Goal: Task Accomplishment & Management: Use online tool/utility

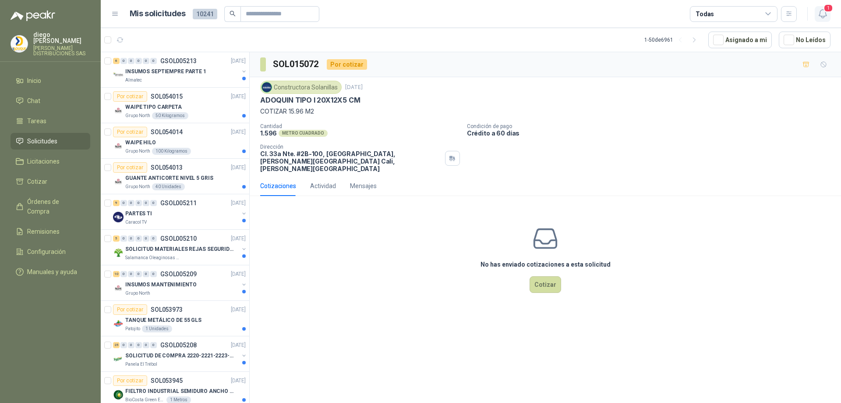
click at [827, 14] on icon "button" at bounding box center [822, 13] width 11 height 11
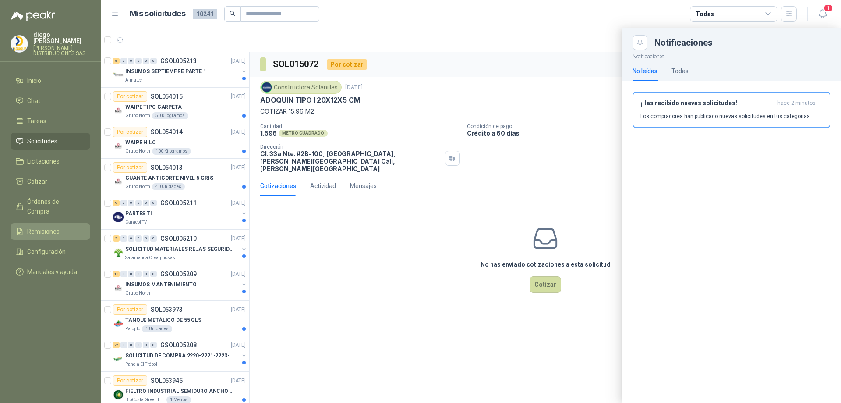
click at [51, 223] on link "Remisiones" at bounding box center [51, 231] width 80 height 17
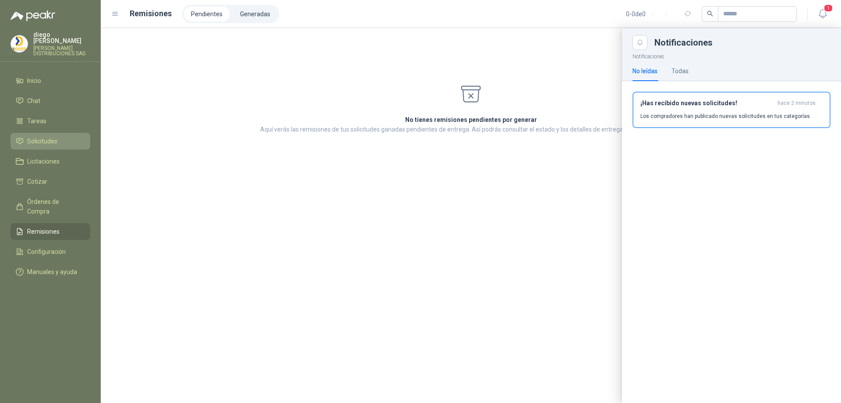
click at [48, 138] on span "Solicitudes" at bounding box center [42, 141] width 30 height 10
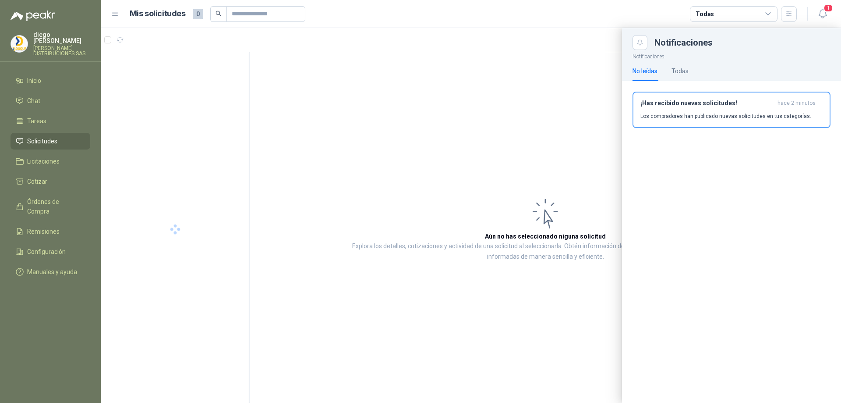
click at [482, 127] on div at bounding box center [471, 215] width 740 height 374
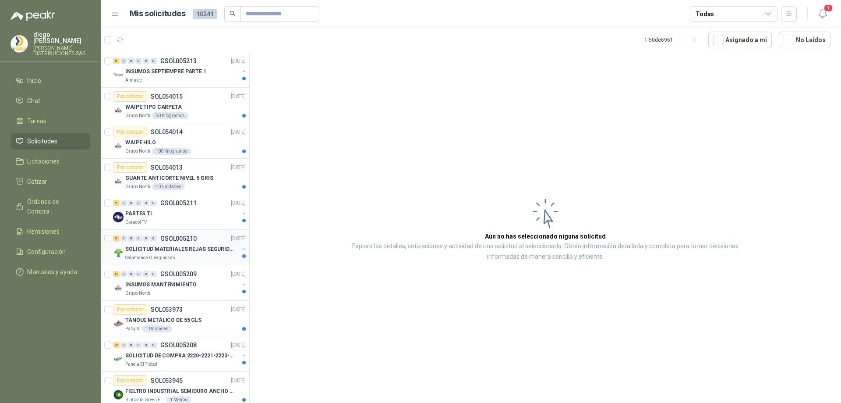
click at [189, 251] on p "SOLICITUD MATERIALES REJAS SEGURIDAD - OFICINA" at bounding box center [179, 249] width 109 height 8
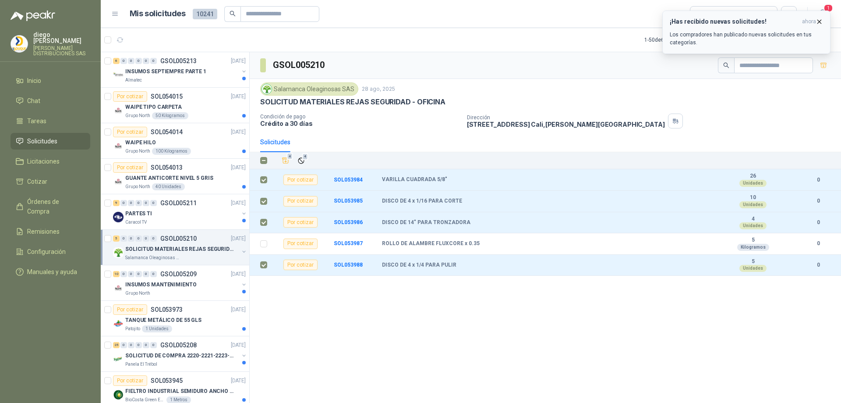
click at [822, 18] on icon "button" at bounding box center [819, 21] width 7 height 7
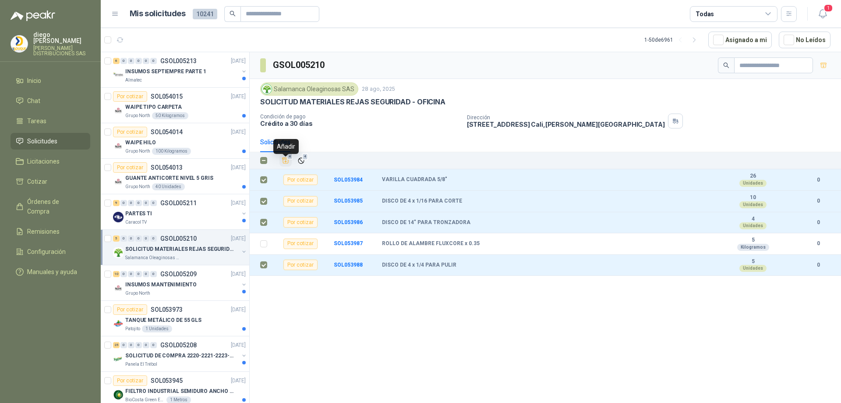
click at [291, 160] on span "4" at bounding box center [290, 156] width 6 height 7
click at [52, 177] on li "Cotizar 4" at bounding box center [50, 182] width 69 height 10
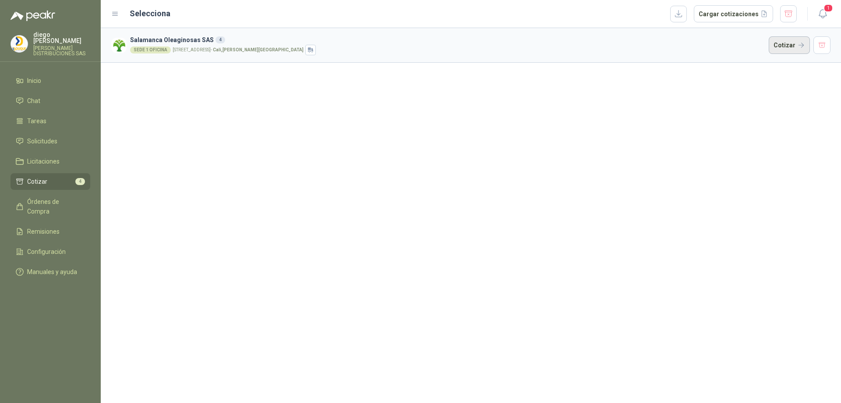
click at [804, 46] on button "Cotizar" at bounding box center [789, 45] width 41 height 18
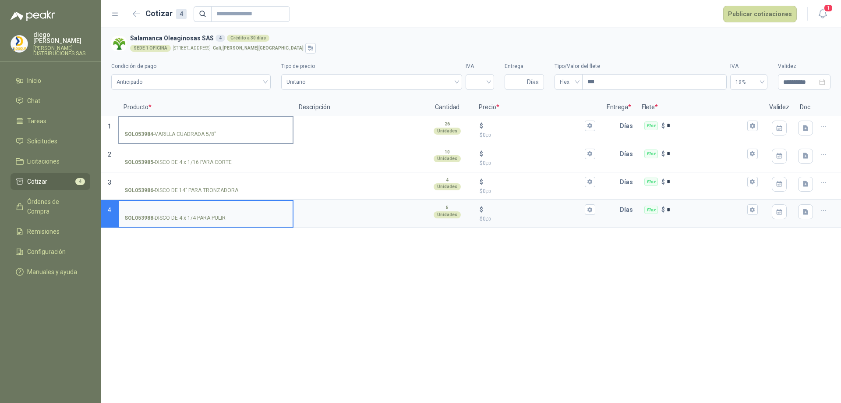
click at [185, 124] on input "SOL053984 - VARILLA CUADRADA 5/8"" at bounding box center [205, 126] width 163 height 7
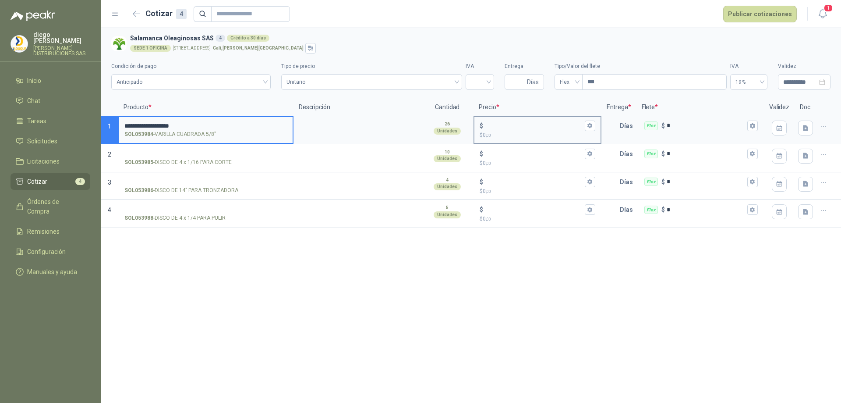
type input "**********"
click at [524, 128] on input "$ $ 0 ,00" at bounding box center [534, 125] width 98 height 7
type input "******"
click at [477, 78] on input "search" at bounding box center [480, 80] width 18 height 13
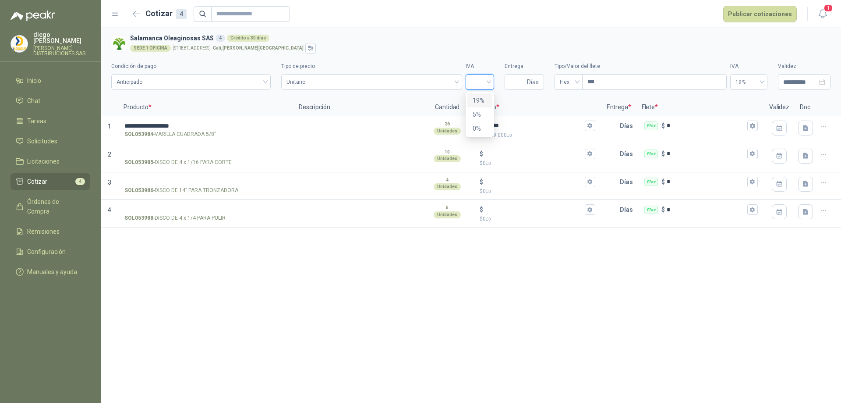
click at [478, 100] on div "19%" at bounding box center [480, 100] width 14 height 10
click at [375, 86] on span "Unitario" at bounding box center [371, 81] width 170 height 13
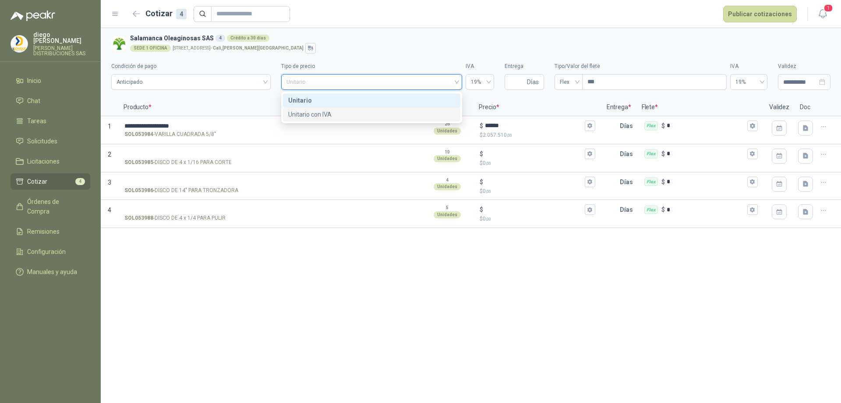
click at [364, 115] on div "Unitario con IVA" at bounding box center [371, 115] width 167 height 10
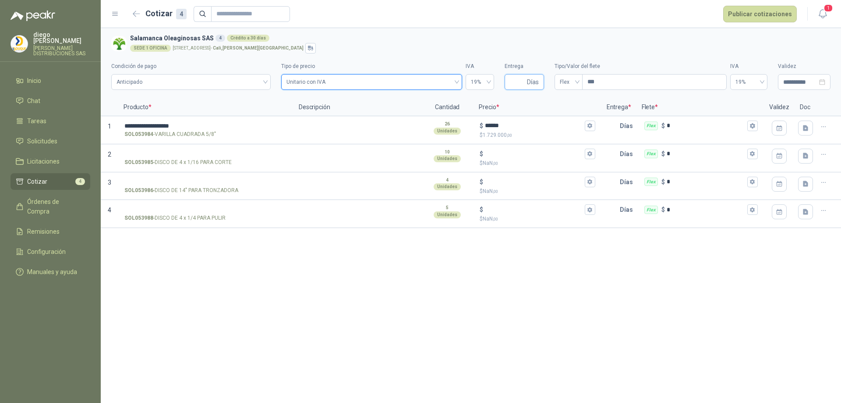
click at [519, 84] on input "Entrega" at bounding box center [517, 81] width 15 height 15
type input "*"
click at [609, 80] on input "***" at bounding box center [655, 81] width 144 height 15
type input "***"
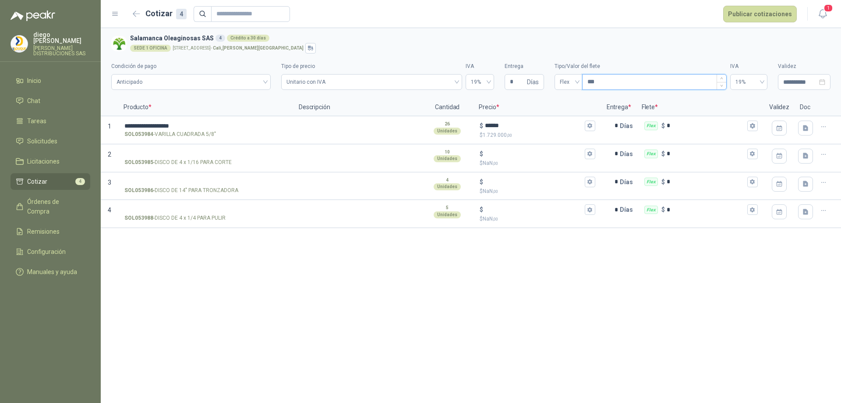
type input "****"
type input "*****"
type input "*******"
type input "********"
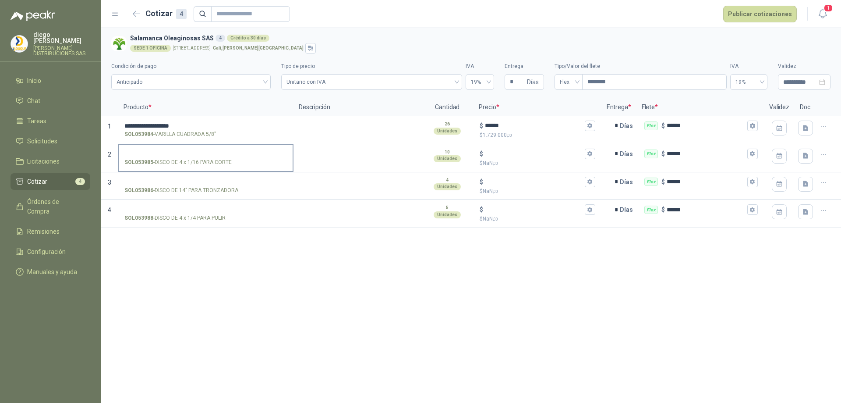
click at [196, 147] on label "SOL053985 - DISCO DE 4 x 1/16 PARA CORTE" at bounding box center [205, 157] width 173 height 25
click at [196, 151] on input "SOL053985 - DISCO DE 4 x 1/16 PARA CORTE" at bounding box center [205, 154] width 163 height 7
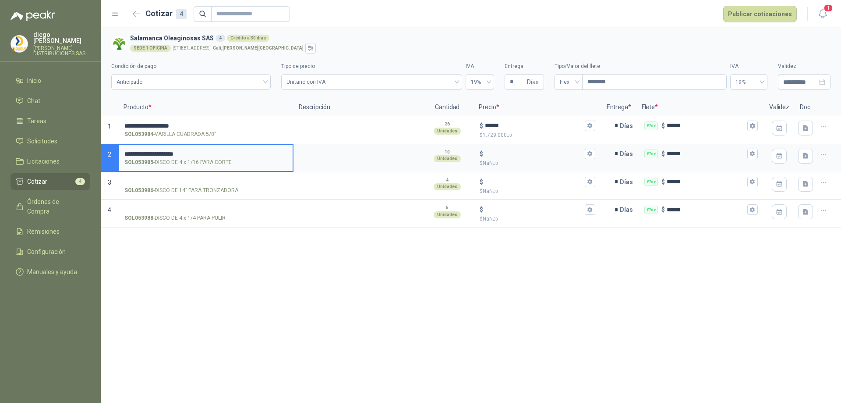
type input "**********"
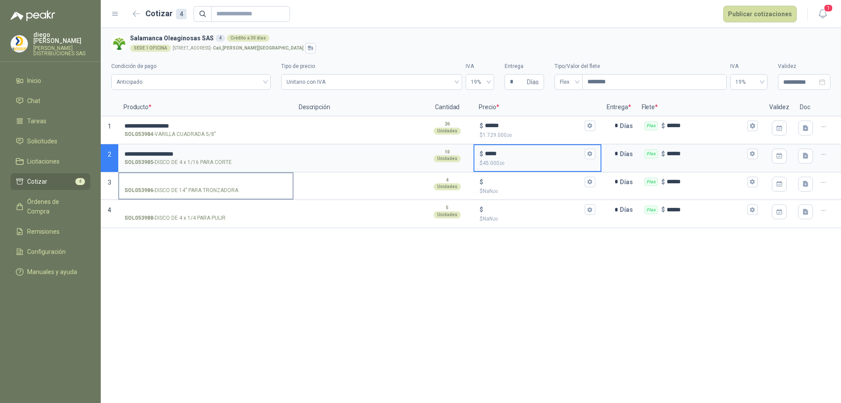
type input "*****"
click at [184, 180] on input "SOL053986 - DISCO DE 14" PARA TRONZADORA" at bounding box center [205, 182] width 163 height 7
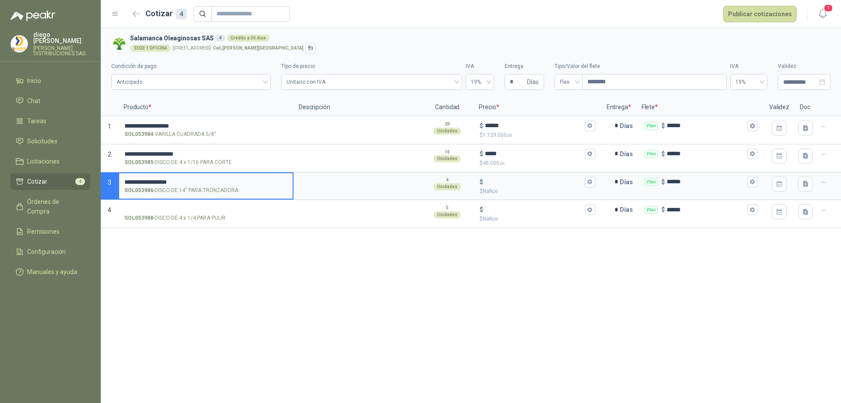
drag, startPoint x: 139, startPoint y: 181, endPoint x: 155, endPoint y: 197, distance: 22.3
click at [141, 181] on input "**********" at bounding box center [205, 182] width 163 height 7
type input "**********"
click at [505, 178] on input "$ $ NaN ,00" at bounding box center [534, 181] width 98 height 7
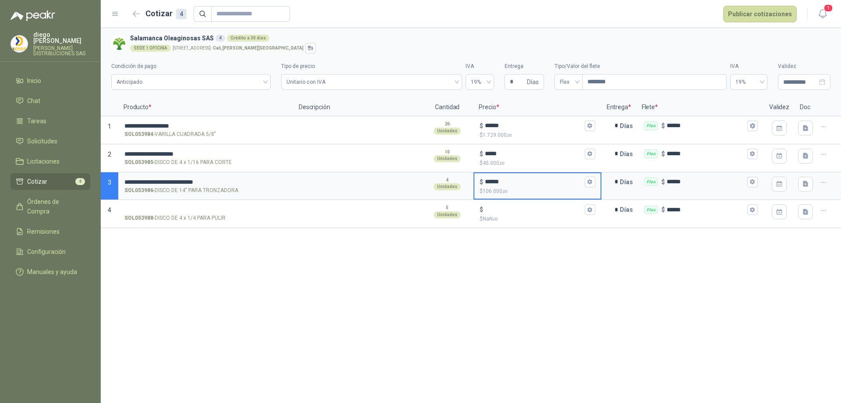
type input "******"
click at [173, 203] on label "SOL053988 - DISCO DE 4 x 1/4 PARA PULIR" at bounding box center [205, 213] width 173 height 25
click at [173, 206] on input "SOL053988 - DISCO DE 4 x 1/4 PARA PULIR" at bounding box center [205, 209] width 163 height 7
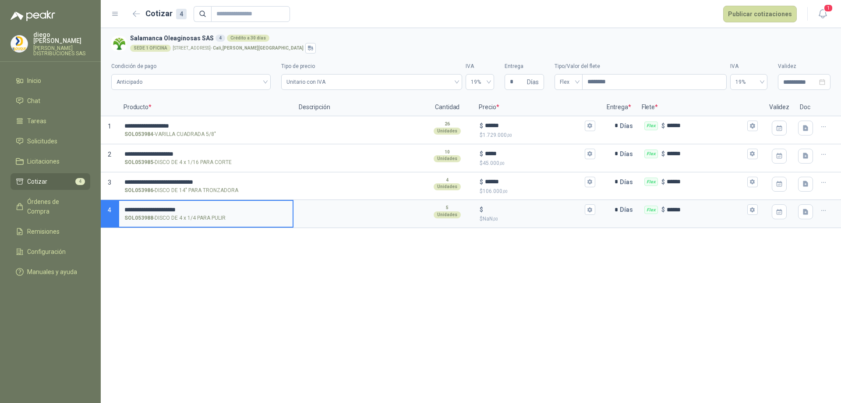
type input "**********"
type input "*****"
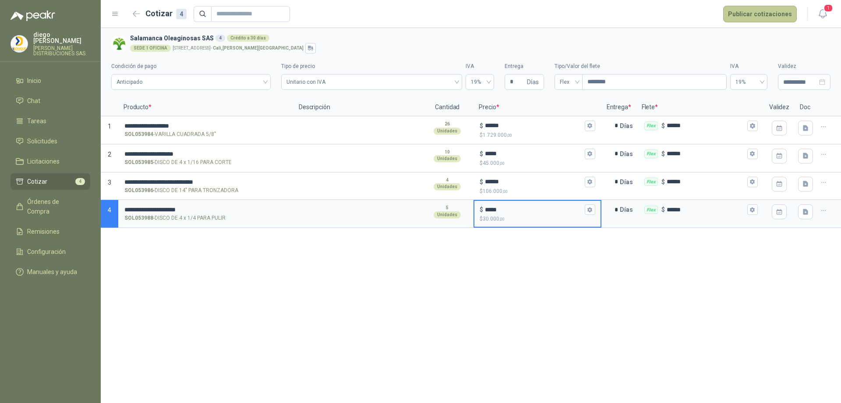
click at [747, 16] on button "Publicar cotizaciones" at bounding box center [760, 14] width 74 height 17
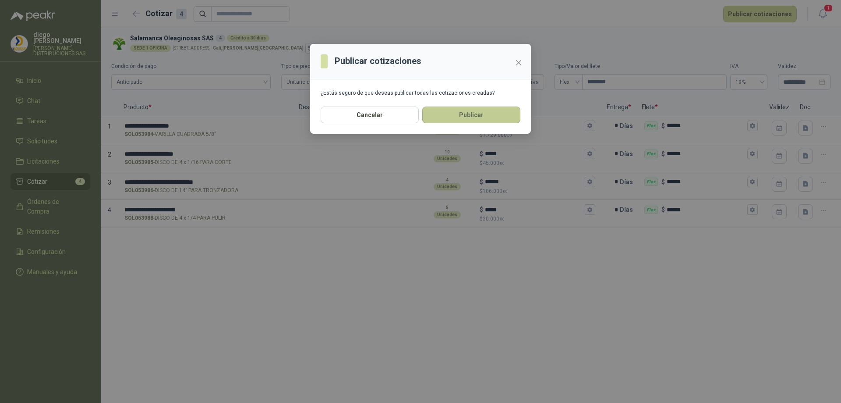
click at [491, 117] on button "Publicar" at bounding box center [471, 114] width 98 height 17
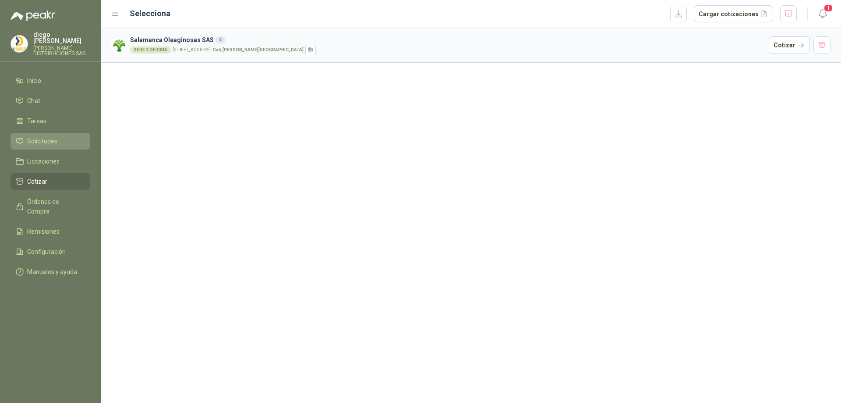
click at [39, 139] on span "Solicitudes" at bounding box center [42, 141] width 30 height 10
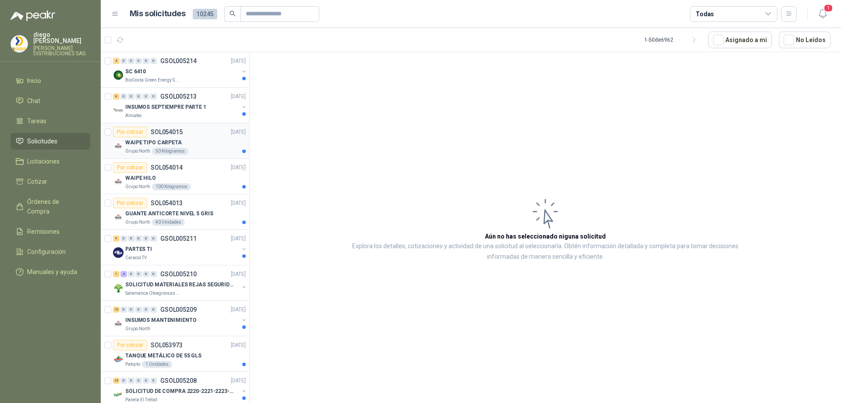
click at [209, 139] on div "WAIPE TIPO CARPETA" at bounding box center [185, 142] width 120 height 11
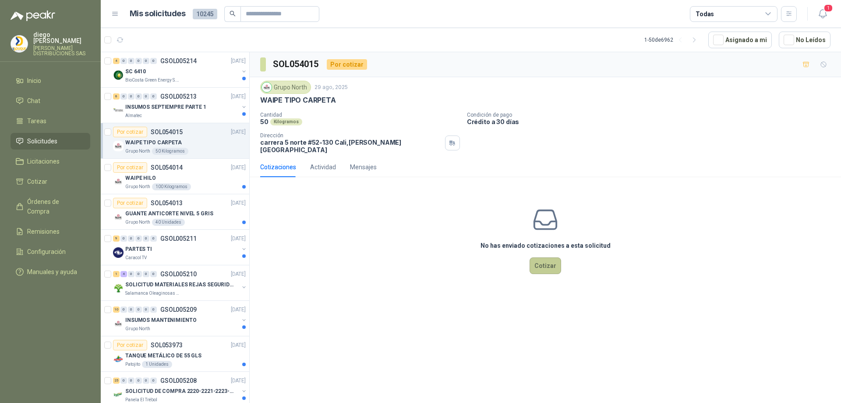
click at [554, 272] on button "Cotizar" at bounding box center [546, 265] width 32 height 17
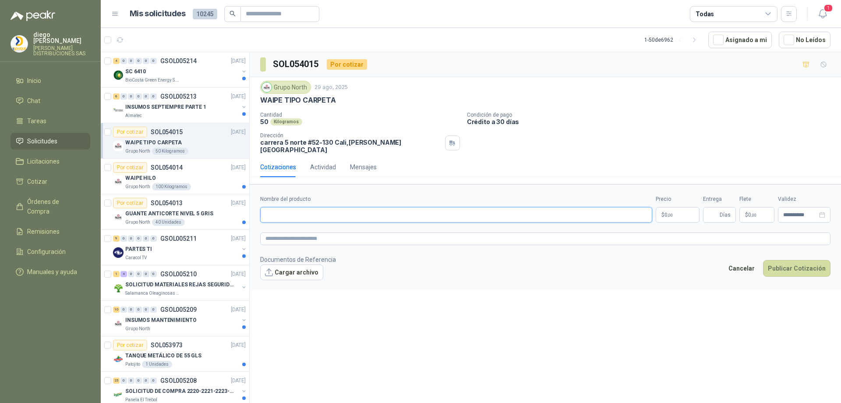
click at [320, 219] on input "Nombre del producto" at bounding box center [456, 215] width 392 height 16
type input "**********"
click at [679, 216] on body "[PERSON_NAME] DISTRIBUCIONES SAS Inicio Chat Tareas Solicitudes Licitaciones Co…" at bounding box center [420, 201] width 841 height 403
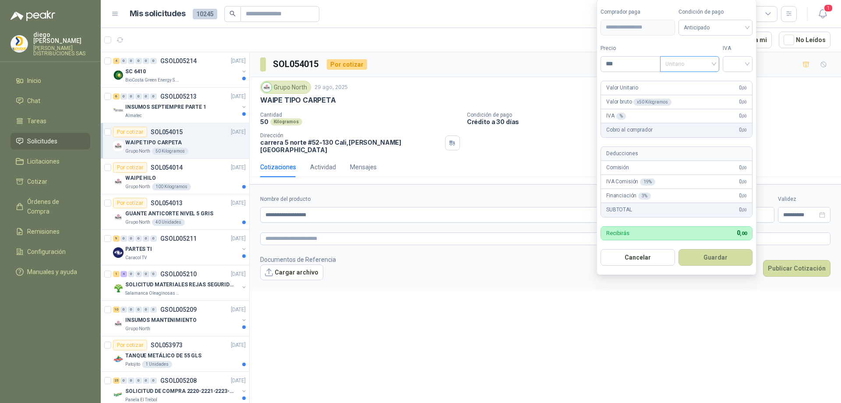
click at [698, 63] on span "Unitario" at bounding box center [689, 63] width 49 height 13
click at [697, 95] on div "Unitario con IVA" at bounding box center [691, 96] width 45 height 10
click at [609, 58] on input "***" at bounding box center [630, 64] width 59 height 15
click at [678, 249] on button "Guardar" at bounding box center [715, 257] width 74 height 17
type input "*"
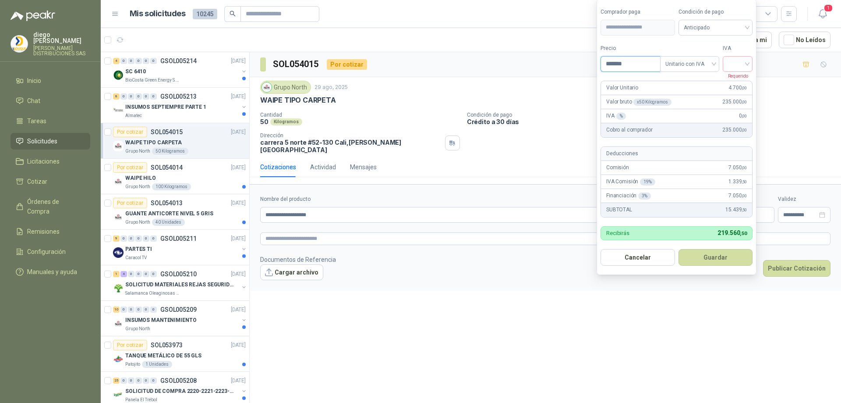
type input "*******"
click at [678, 249] on button "Guardar" at bounding box center [715, 257] width 74 height 17
click at [746, 64] on input "search" at bounding box center [737, 63] width 19 height 13
click at [742, 82] on div "19%" at bounding box center [739, 82] width 16 height 10
click at [718, 256] on button "Guardar" at bounding box center [716, 257] width 75 height 17
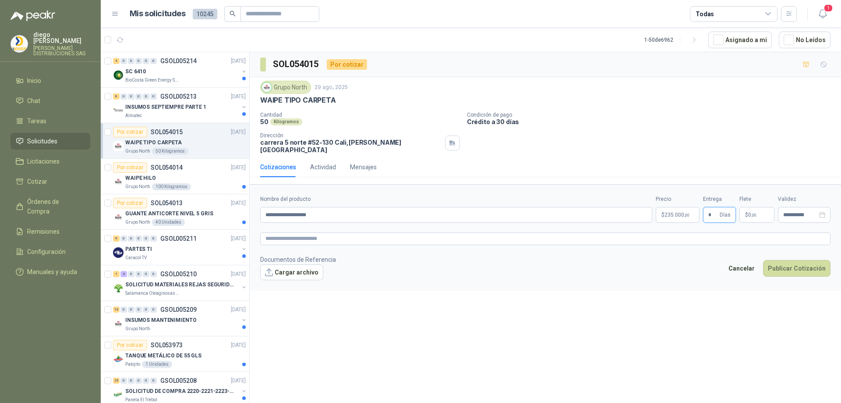
type input "*"
click at [758, 220] on p "$ 0 ,00" at bounding box center [756, 215] width 35 height 16
type input "********"
click at [807, 273] on button "Publicar Cotización" at bounding box center [796, 268] width 67 height 17
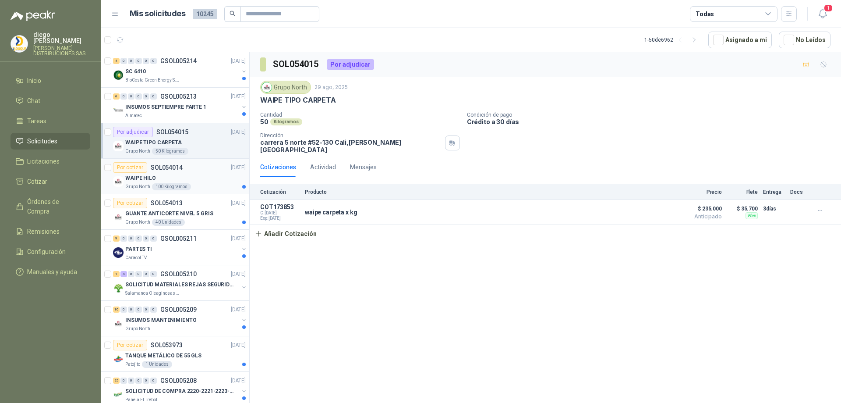
click at [182, 168] on div "Por cotizar SOL054014 [DATE]" at bounding box center [179, 167] width 133 height 11
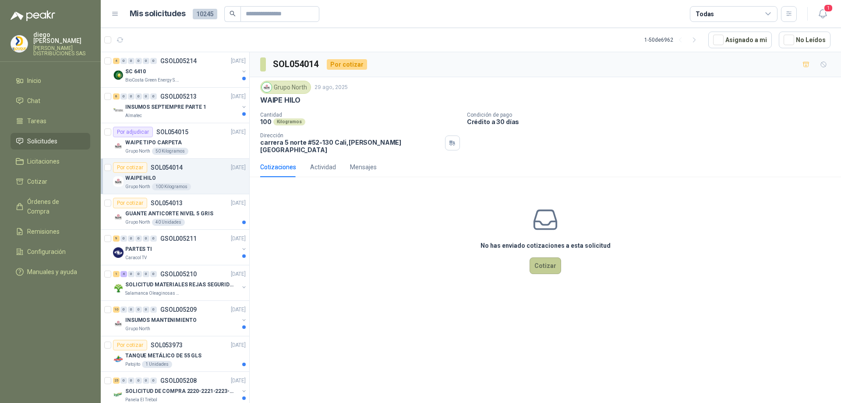
click at [555, 269] on button "Cotizar" at bounding box center [546, 265] width 32 height 17
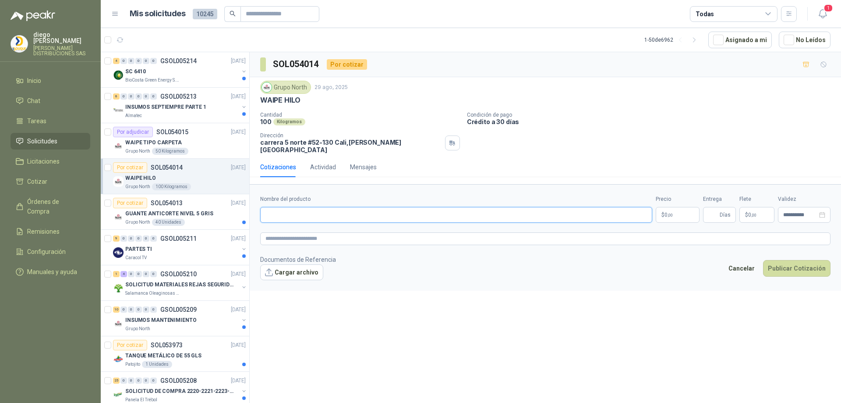
click at [327, 221] on input "Nombre del producto" at bounding box center [456, 215] width 392 height 16
click at [688, 220] on body "[PERSON_NAME] DISTRIBUCIONES SAS Inicio Chat Tareas Solicitudes Licitaciones Co…" at bounding box center [420, 201] width 841 height 403
click at [312, 222] on input "**********" at bounding box center [456, 215] width 392 height 16
type input "**********"
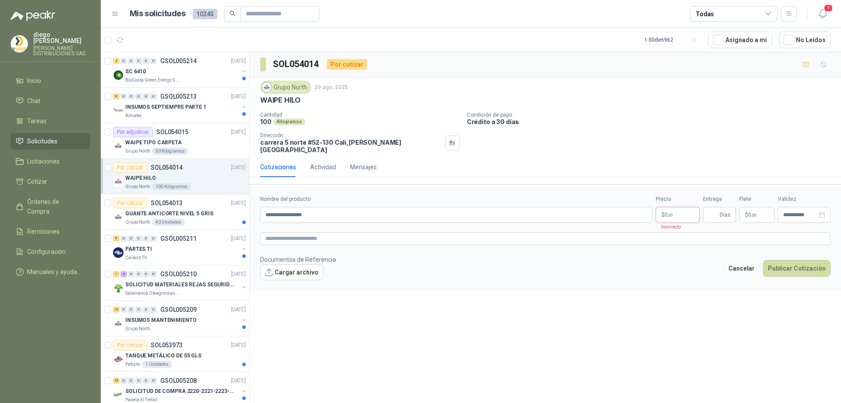
click at [672, 218] on body "[PERSON_NAME] DISTRIBUCIONES SAS Inicio Chat Tareas Solicitudes Licitaciones Co…" at bounding box center [420, 201] width 841 height 403
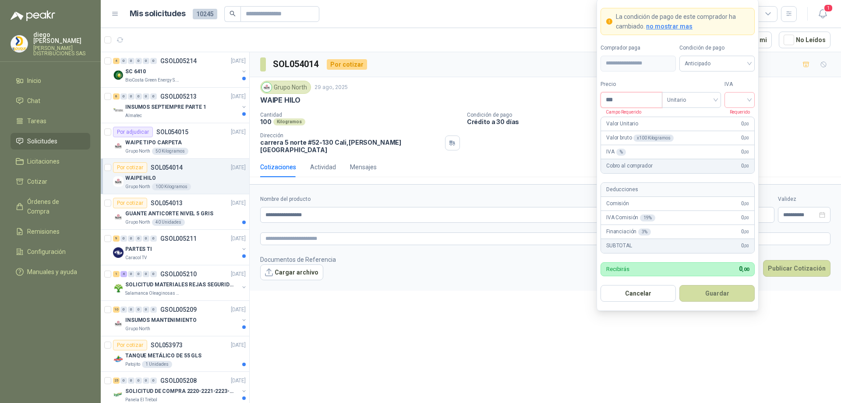
click at [630, 104] on input "***" at bounding box center [631, 99] width 61 height 15
click at [749, 97] on div at bounding box center [739, 100] width 30 height 16
type input "*******"
click at [744, 113] on div "19%" at bounding box center [739, 118] width 16 height 10
click at [666, 24] on span "no mostrar mas" at bounding box center [669, 26] width 46 height 7
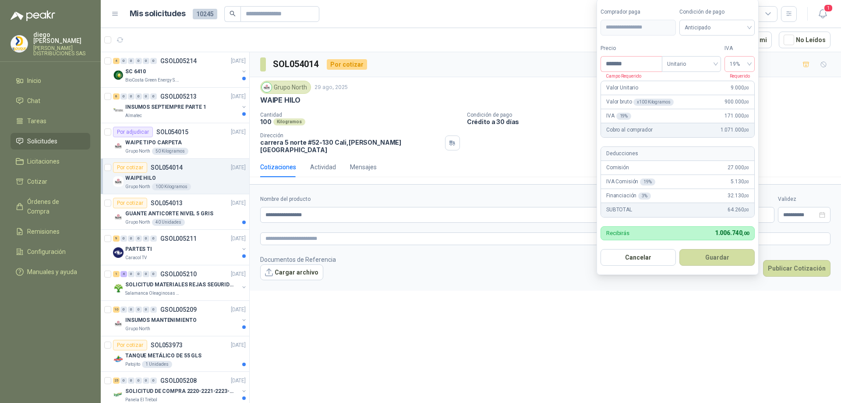
click at [649, 90] on div "Valor Unitario 9.000 ,00" at bounding box center [677, 88] width 153 height 14
click at [693, 61] on span "Unitario" at bounding box center [691, 63] width 49 height 13
click at [685, 95] on div "Unitario con IVA" at bounding box center [691, 96] width 45 height 10
click at [628, 73] on p "Campo Requerido" at bounding box center [621, 76] width 41 height 8
click at [636, 67] on input "*******" at bounding box center [631, 64] width 61 height 15
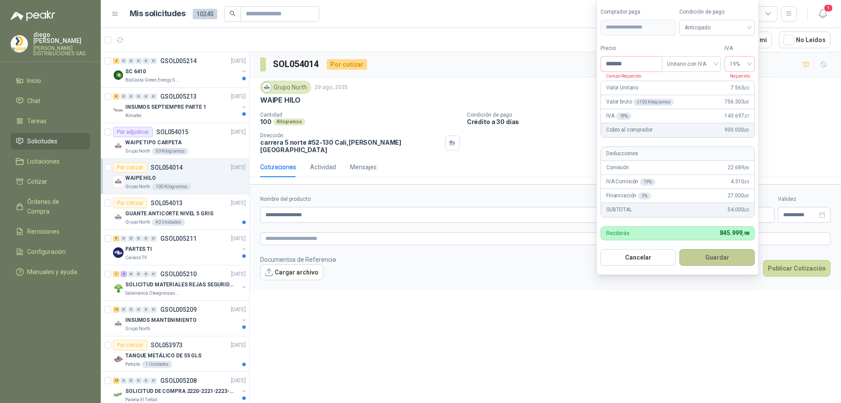
click at [715, 260] on button "Guardar" at bounding box center [716, 257] width 75 height 17
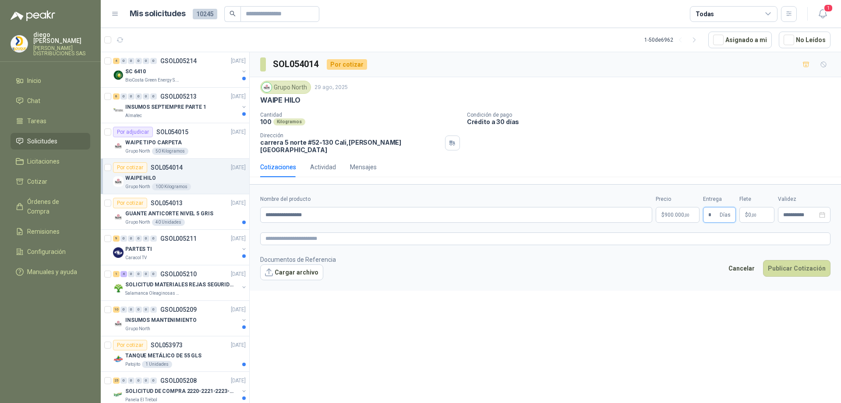
type input "*"
click at [756, 223] on p "$ 0 ,00" at bounding box center [756, 215] width 35 height 16
click at [708, 128] on span "Flex" at bounding box center [708, 129] width 32 height 13
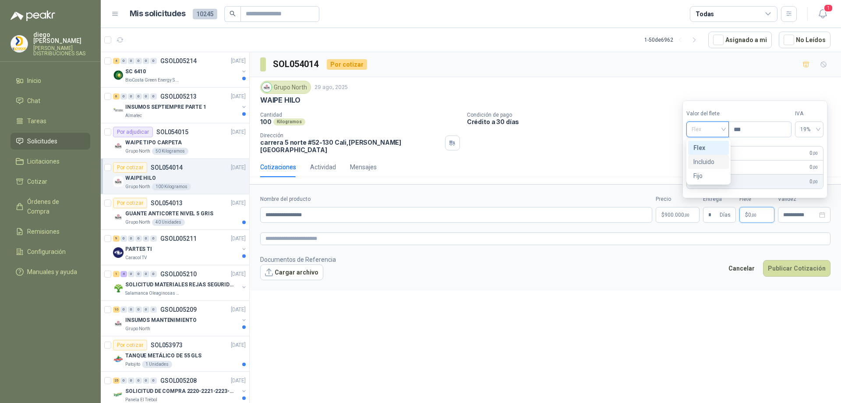
click at [708, 164] on div "Incluido" at bounding box center [708, 162] width 30 height 10
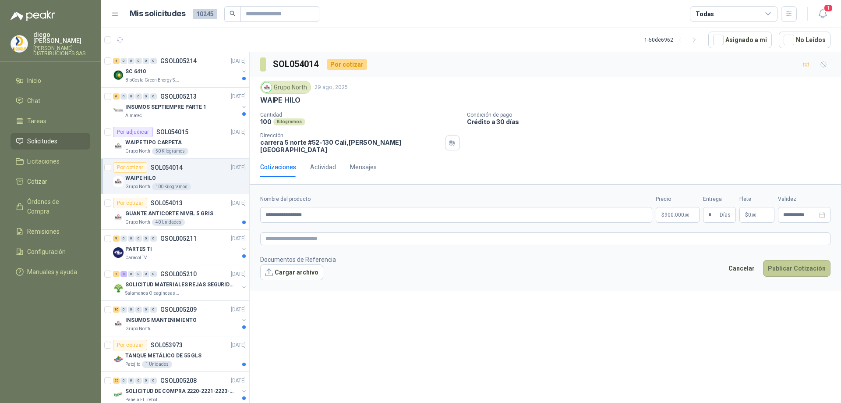
click at [793, 270] on button "Publicar Cotización" at bounding box center [796, 268] width 67 height 17
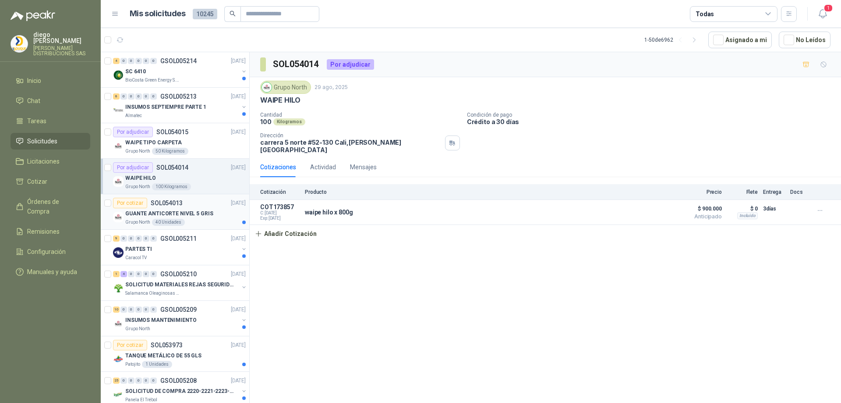
click at [178, 218] on div "GUANTE ANTICORTE NIVEL 5 GRIS" at bounding box center [185, 213] width 120 height 11
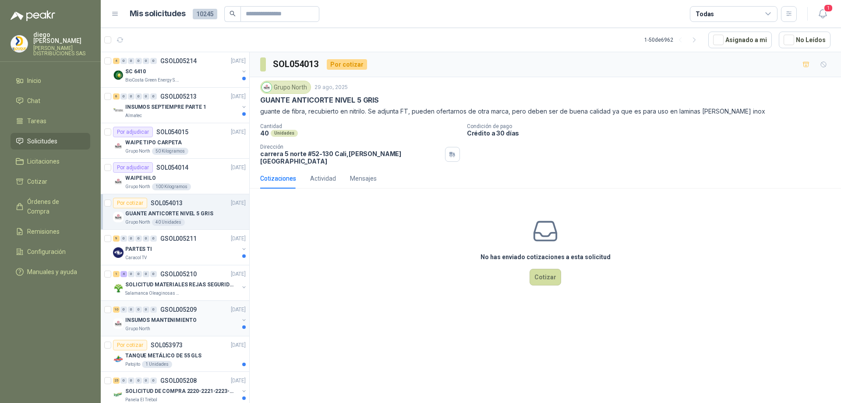
scroll to position [44, 0]
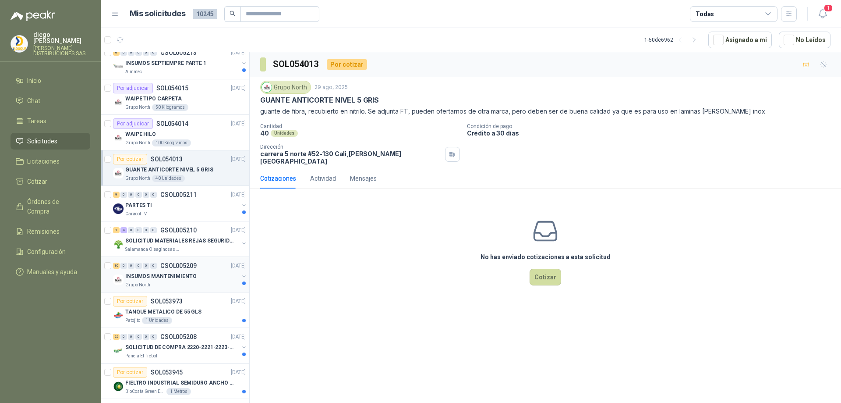
click at [174, 286] on div "Grupo North" at bounding box center [181, 284] width 113 height 7
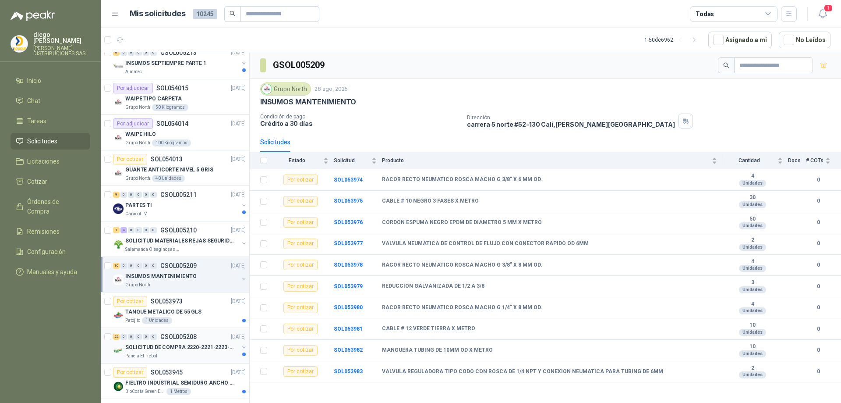
click at [174, 351] on p "SOLICITUD DE COMPRA 2220-2221-2223-2224" at bounding box center [179, 347] width 109 height 8
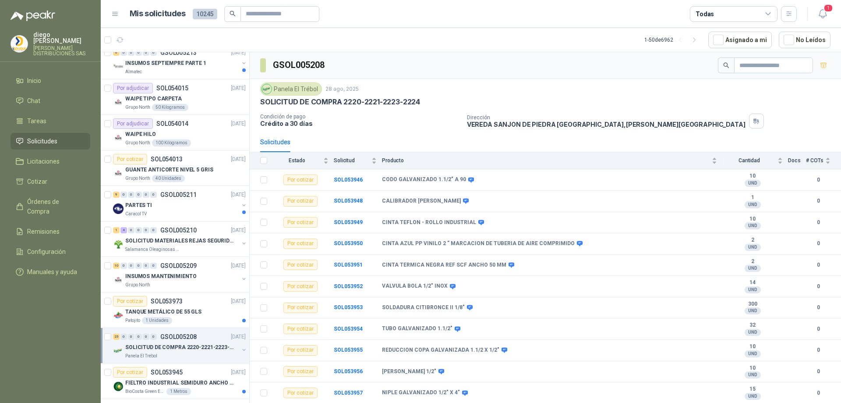
scroll to position [88, 0]
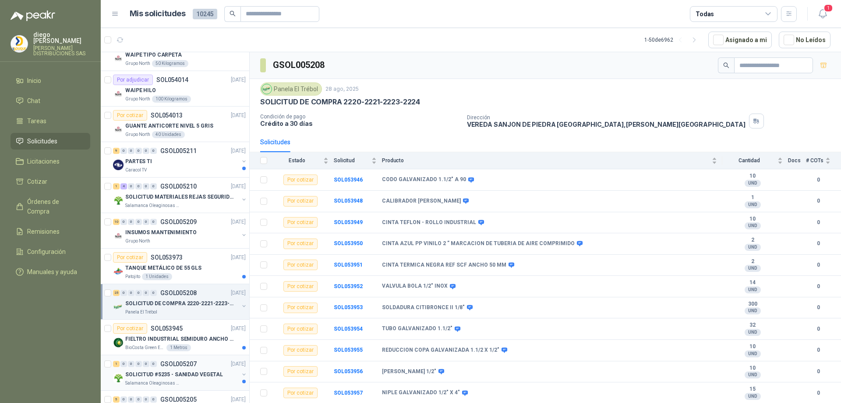
click at [184, 370] on p "SOLICITUD #5235 - SANIDAD VEGETAL" at bounding box center [174, 374] width 98 height 8
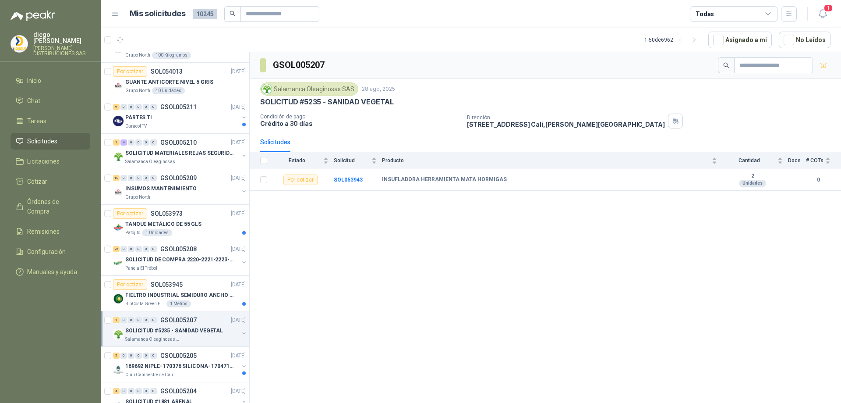
scroll to position [219, 0]
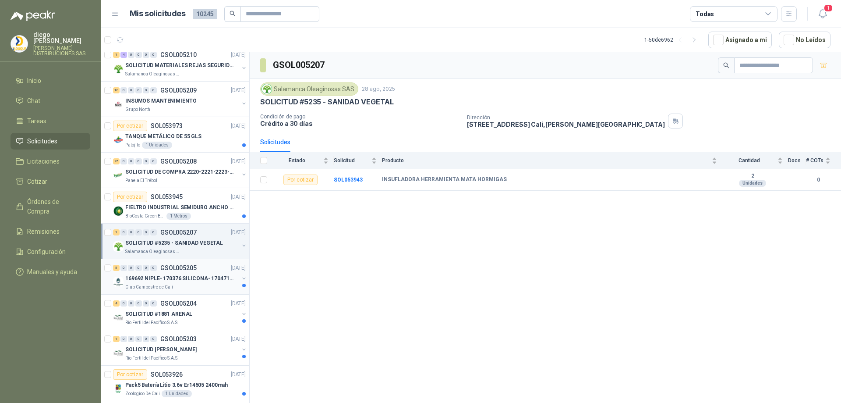
click at [174, 281] on p "169692 NIPLE- 170376 SILICONA- 170471 VALVULA REG" at bounding box center [179, 278] width 109 height 8
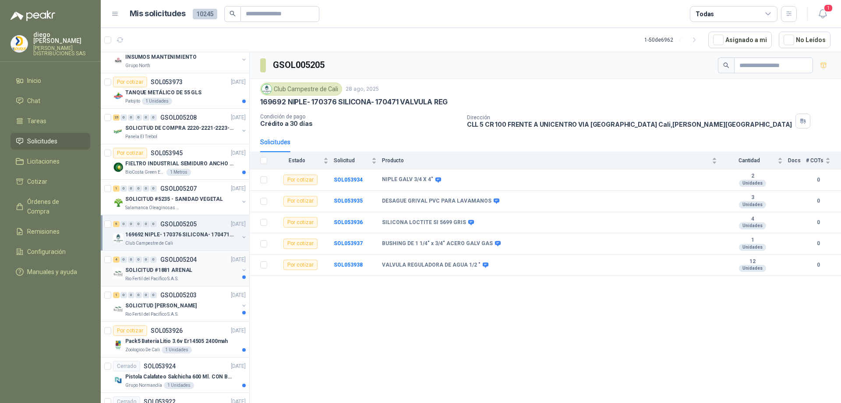
scroll to position [307, 0]
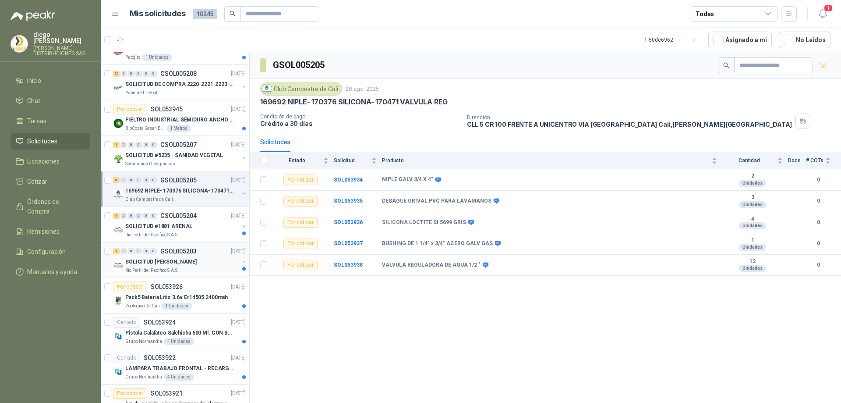
click at [185, 261] on p "SOLICITUD [PERSON_NAME]" at bounding box center [160, 262] width 71 height 8
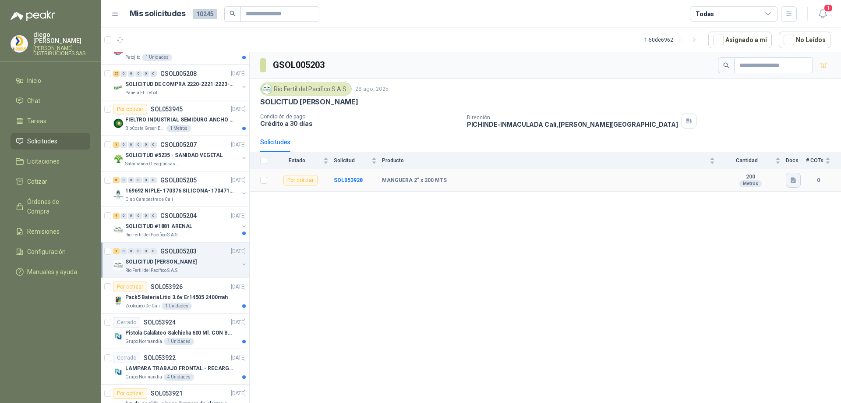
click at [794, 183] on icon "button" at bounding box center [793, 180] width 5 height 6
click at [740, 157] on button "WhatsApp Image [DATE] 12.37.17 PM (1).jpeg" at bounding box center [731, 156] width 127 height 9
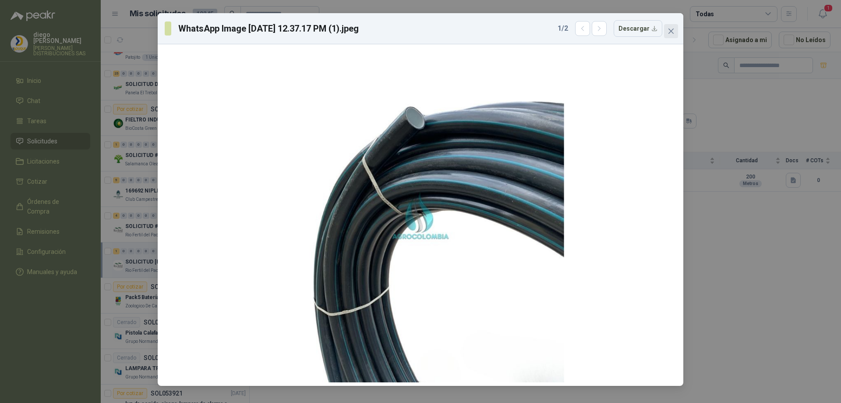
click at [675, 33] on span "Close" at bounding box center [671, 31] width 14 height 7
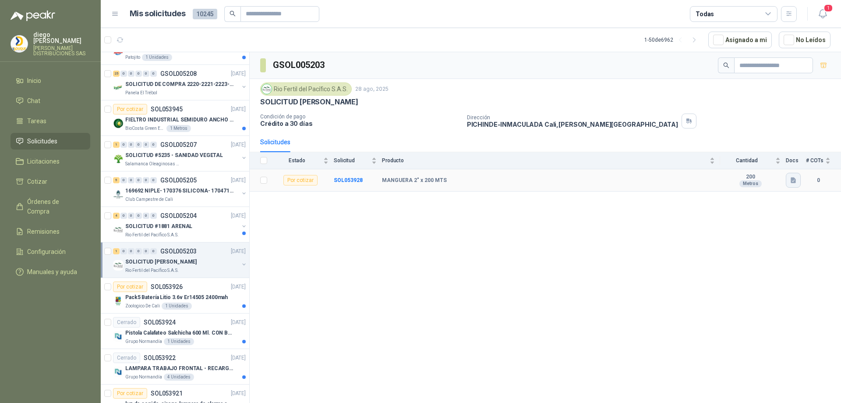
click at [791, 184] on icon "button" at bounding box center [793, 180] width 7 height 7
click at [737, 163] on button "WhatsApp Image [DATE] 12.37.17 PM (2).jpeg" at bounding box center [731, 165] width 127 height 9
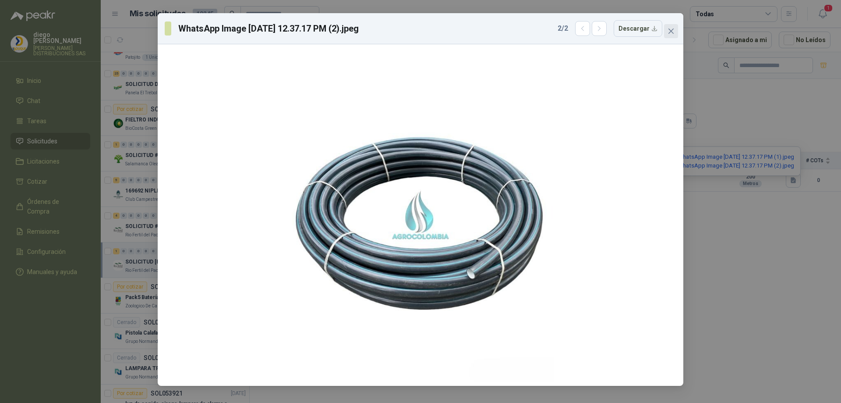
click at [668, 32] on icon "close" at bounding box center [671, 31] width 7 height 7
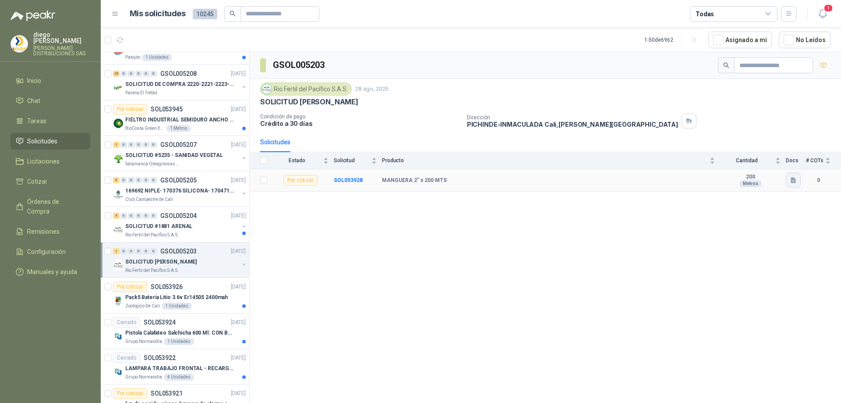
click at [793, 182] on icon "button" at bounding box center [793, 180] width 7 height 7
click at [777, 155] on button "WhatsApp Image [DATE] 12.37.17 PM (1).jpeg" at bounding box center [731, 156] width 127 height 9
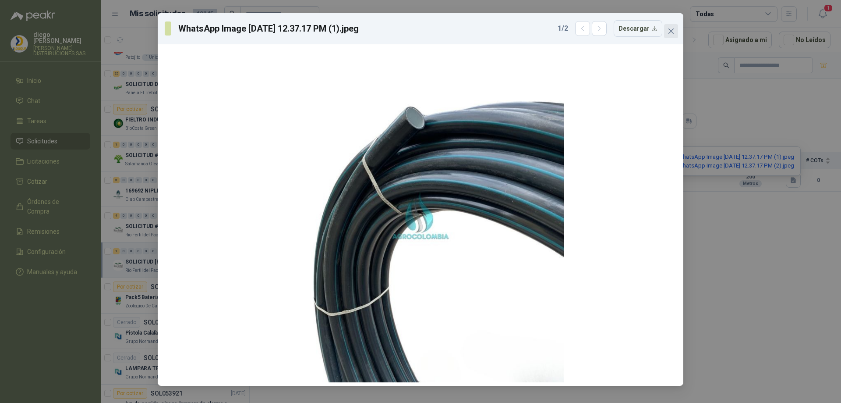
click at [671, 30] on icon "close" at bounding box center [670, 30] width 5 height 5
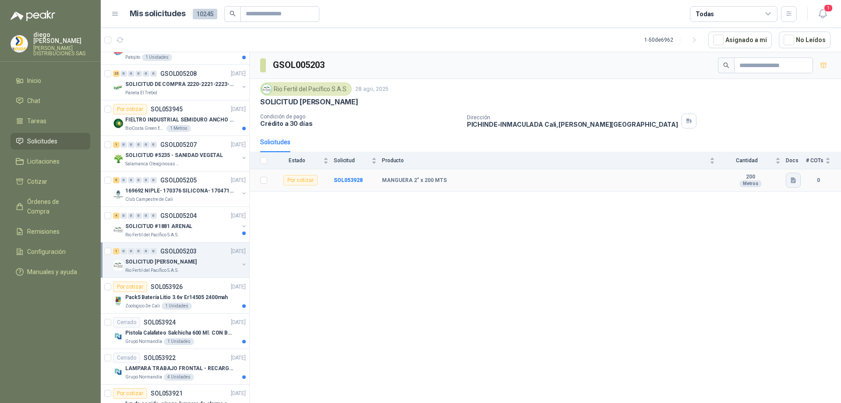
click at [792, 183] on icon "button" at bounding box center [793, 180] width 5 height 6
click at [762, 157] on button "WhatsApp Image [DATE] 12.37.17 PM (1).jpeg" at bounding box center [731, 156] width 127 height 9
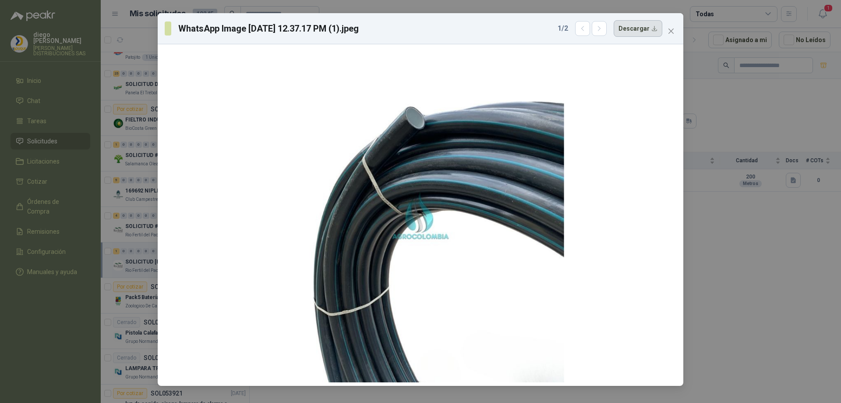
click at [642, 25] on button "Descargar" at bounding box center [638, 28] width 49 height 17
click at [667, 31] on span "Close" at bounding box center [671, 31] width 14 height 7
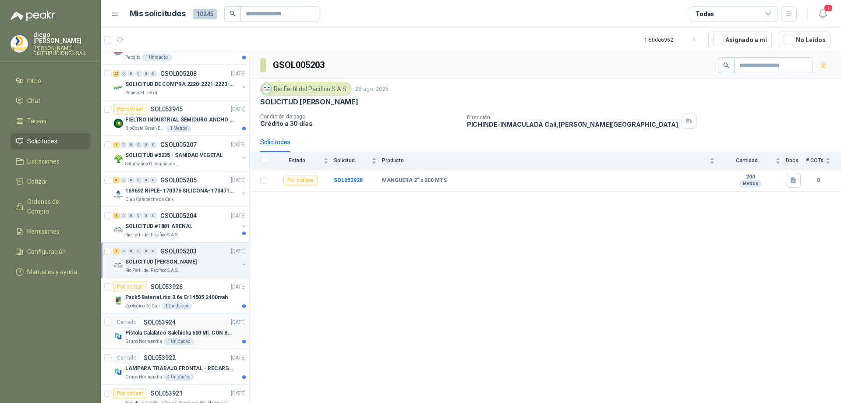
click at [193, 333] on p "Pistola Calafateo Salchicha 600 Ml. CON BOQUILLA" at bounding box center [179, 333] width 109 height 8
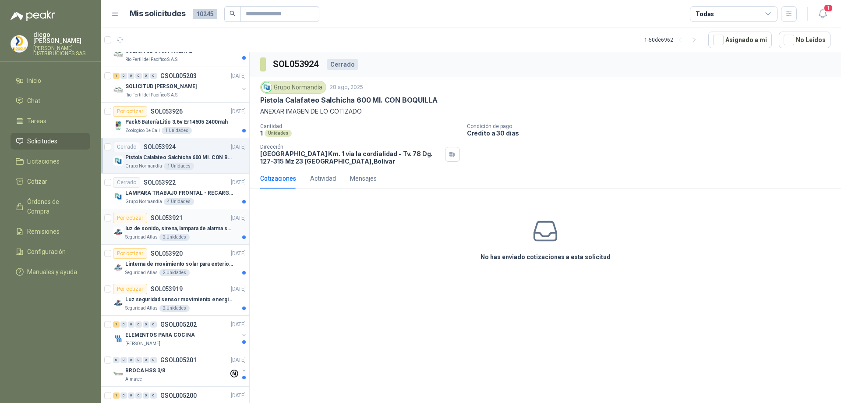
scroll to position [526, 0]
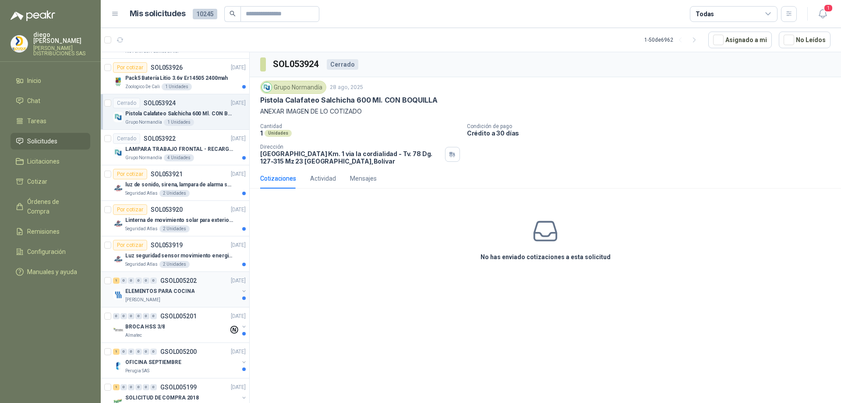
click at [187, 292] on p "ELEMENTOS PARA COCINA" at bounding box center [159, 291] width 69 height 8
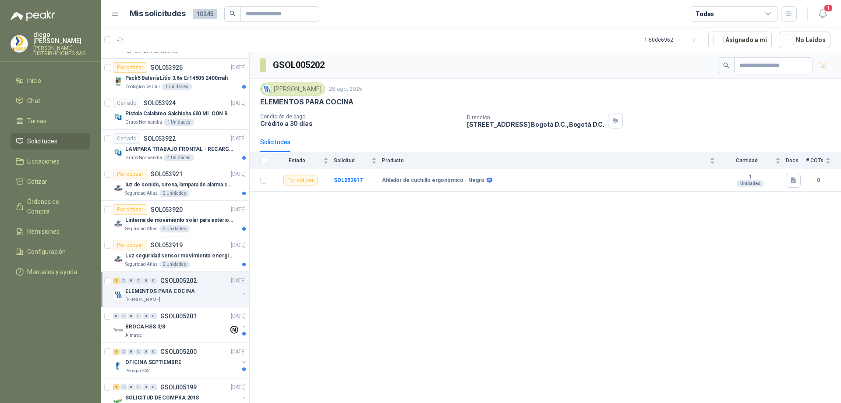
scroll to position [569, 0]
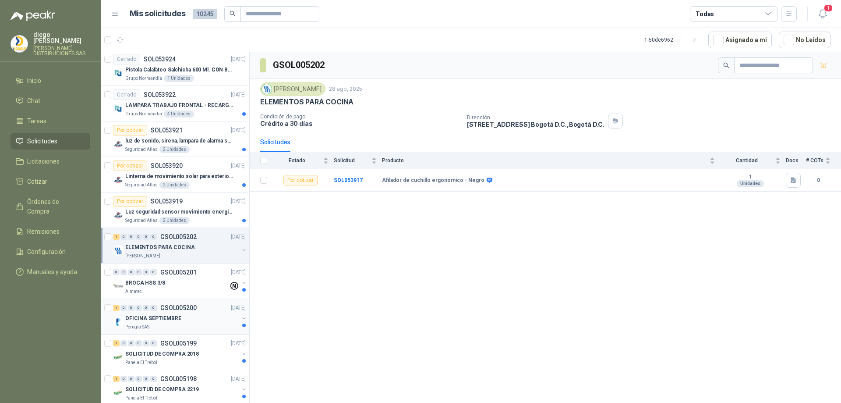
click at [167, 321] on p "OFICINA SEPTIEMBRE" at bounding box center [153, 318] width 56 height 8
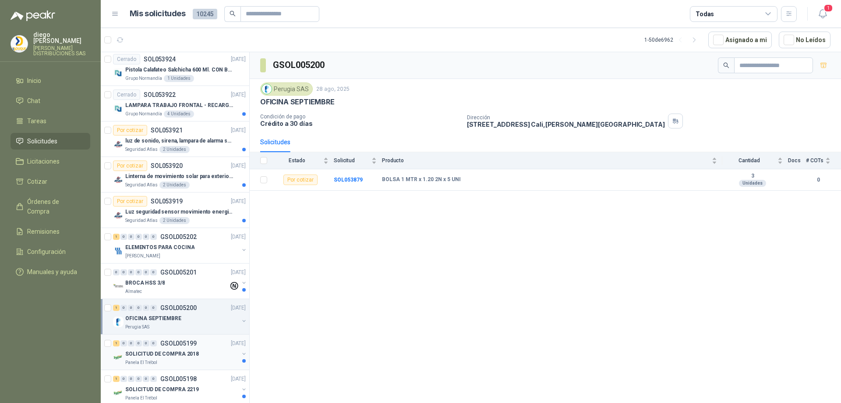
click at [155, 355] on p "SOLICITUD DE COMPRA 2018" at bounding box center [162, 354] width 74 height 8
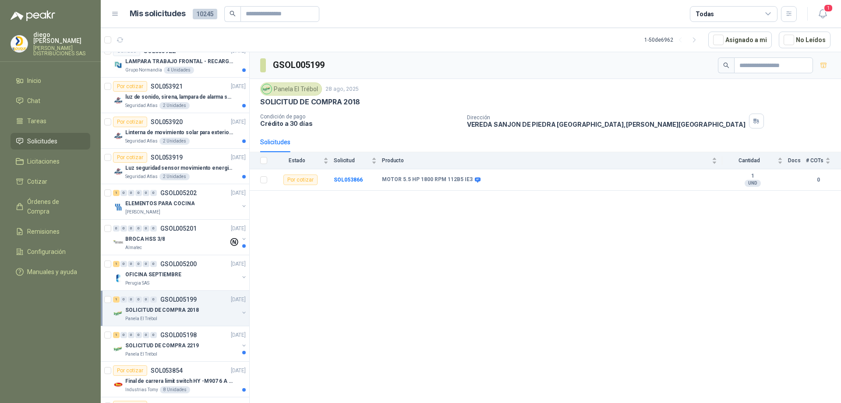
scroll to position [657, 0]
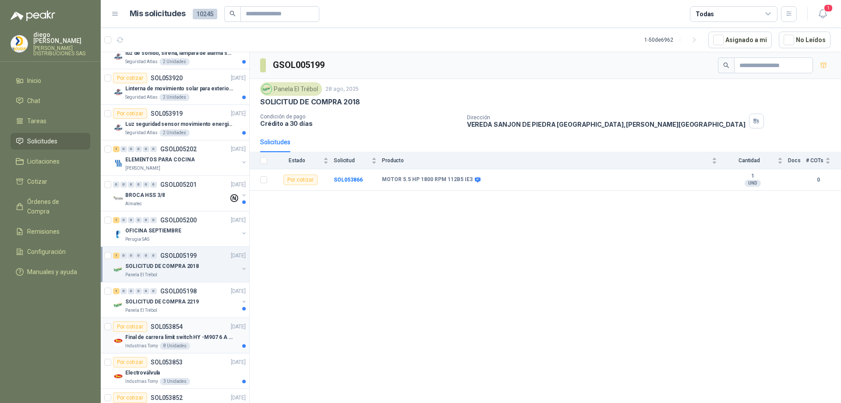
click at [169, 336] on p "Final de carrera limit switch HY -M907 6 A - 250 V a.c" at bounding box center [179, 337] width 109 height 8
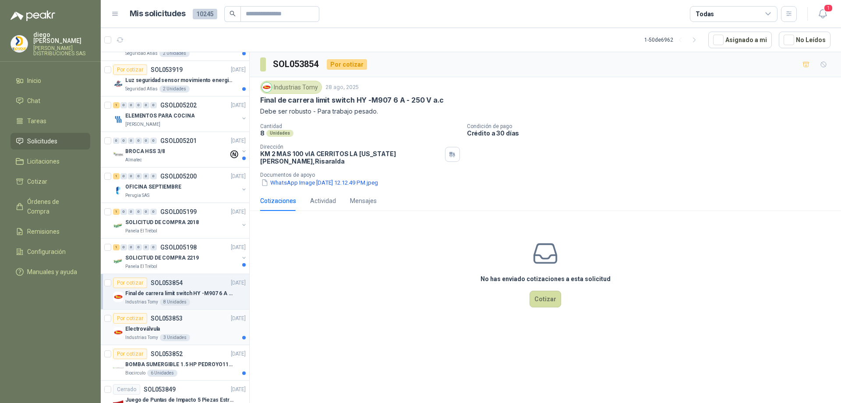
scroll to position [745, 0]
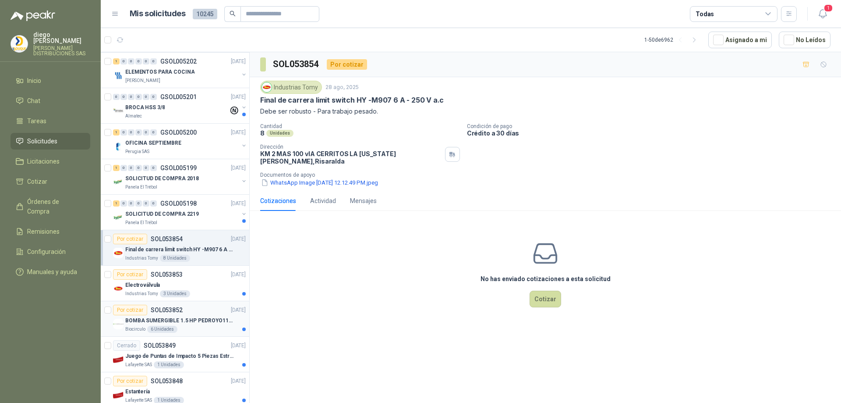
click at [173, 324] on p "BOMBA SUMERGIBLE 1.5 HP PEDROYO110 VOLTIOS" at bounding box center [179, 320] width 109 height 8
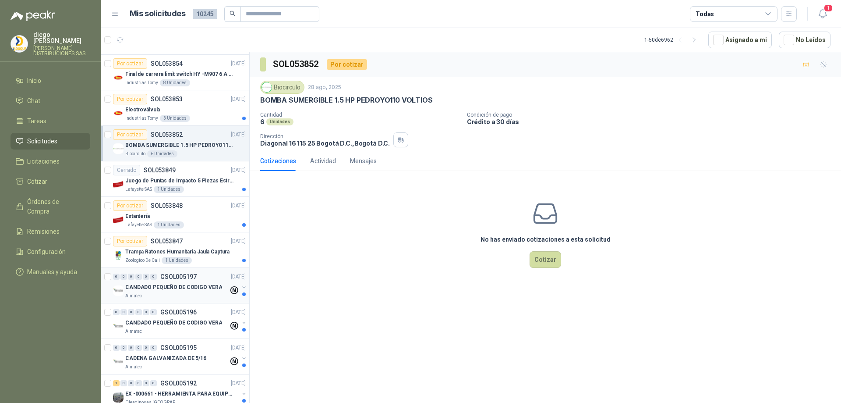
scroll to position [964, 0]
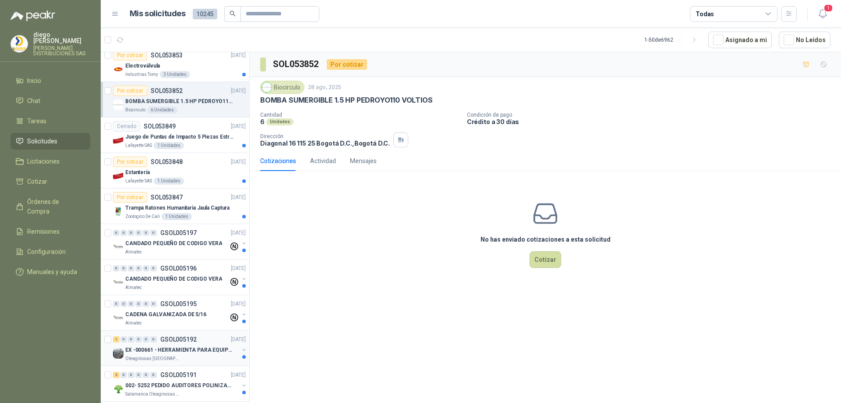
click at [189, 353] on p "EX -000661 - HERRAMIENTA PARA EQUIPO MECANICO PLAN" at bounding box center [179, 350] width 109 height 8
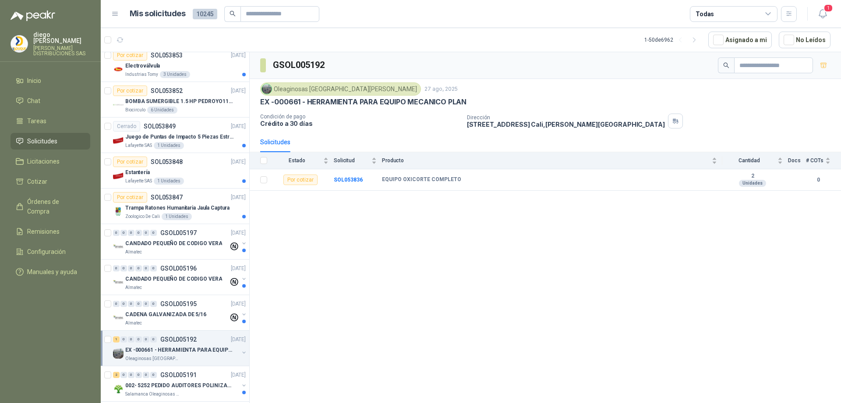
scroll to position [1007, 0]
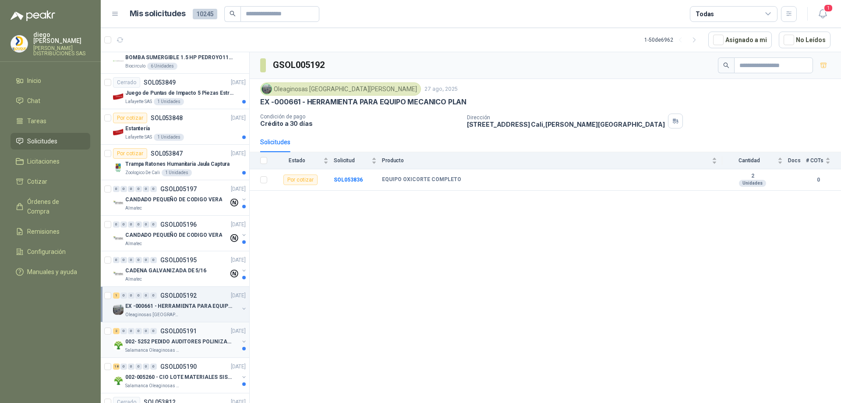
click at [178, 346] on div "002- 5252 PEDIDO AUDITORES POLINIZACIÓN" at bounding box center [181, 341] width 113 height 11
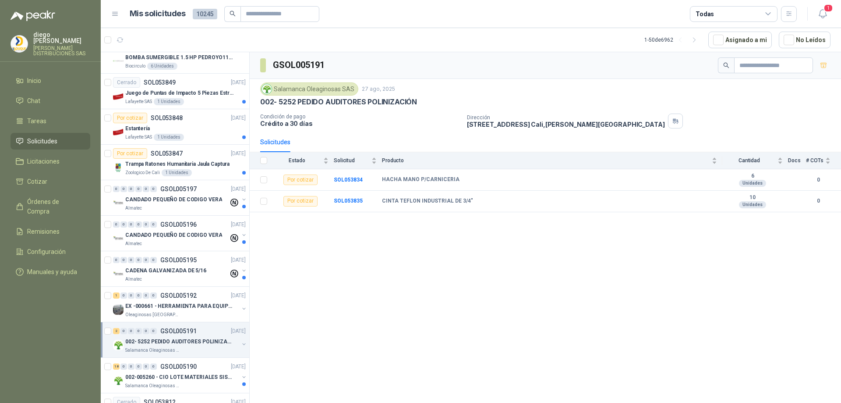
scroll to position [1051, 0]
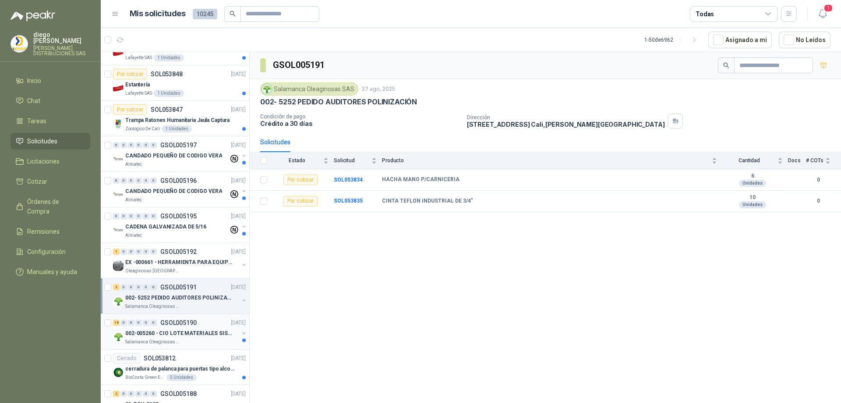
click at [185, 338] on div "002-005260 - CIO LOTE MATERIALES SISTEMA HIDRAULIC" at bounding box center [181, 333] width 113 height 11
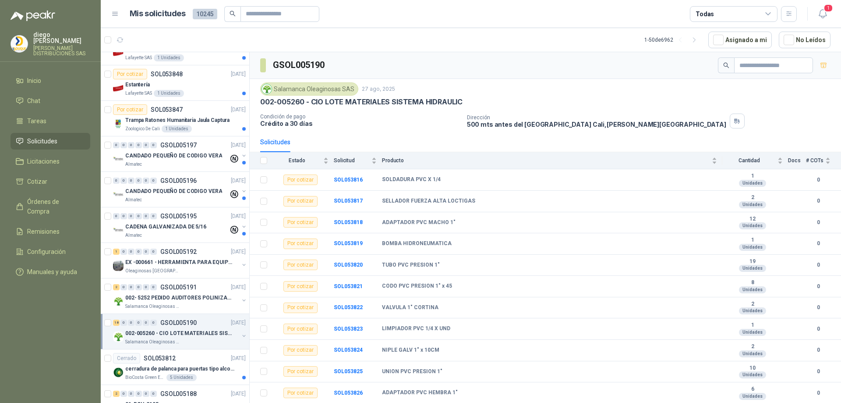
scroll to position [1095, 0]
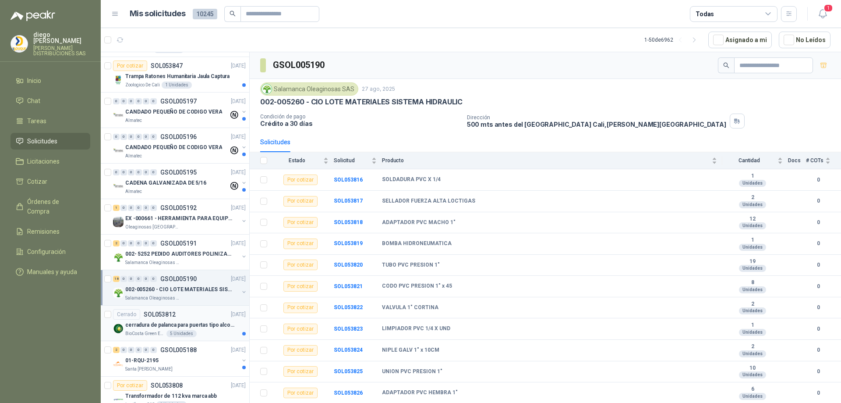
click at [211, 325] on p "cerradura de palanca para puertas tipo alcoba marca yale" at bounding box center [179, 325] width 109 height 8
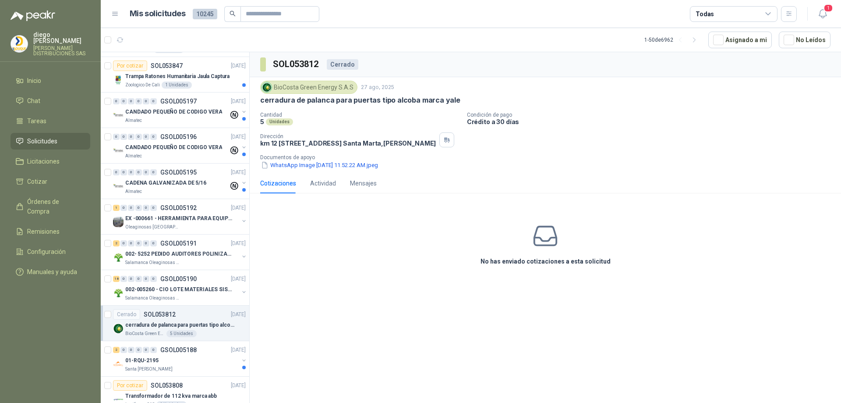
scroll to position [1183, 0]
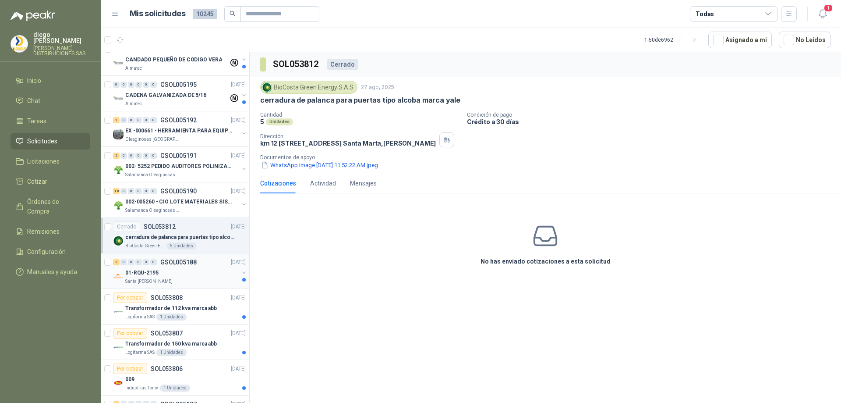
click at [176, 273] on div "01-RQU-2195" at bounding box center [181, 272] width 113 height 11
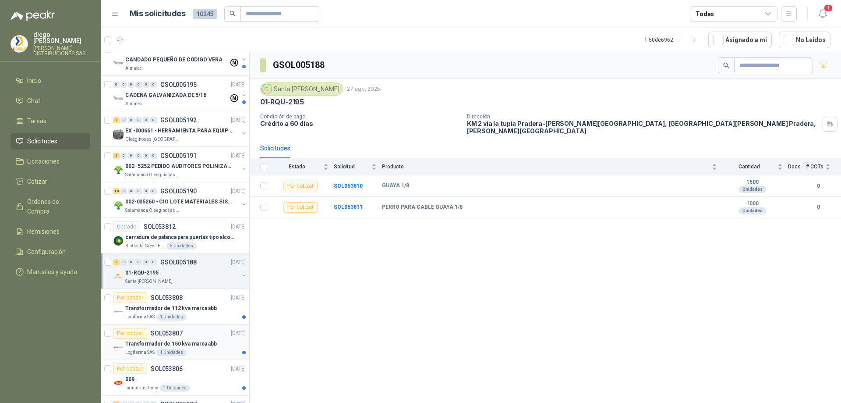
click at [166, 339] on div "Transformador de 150 kva marca abb" at bounding box center [185, 343] width 120 height 11
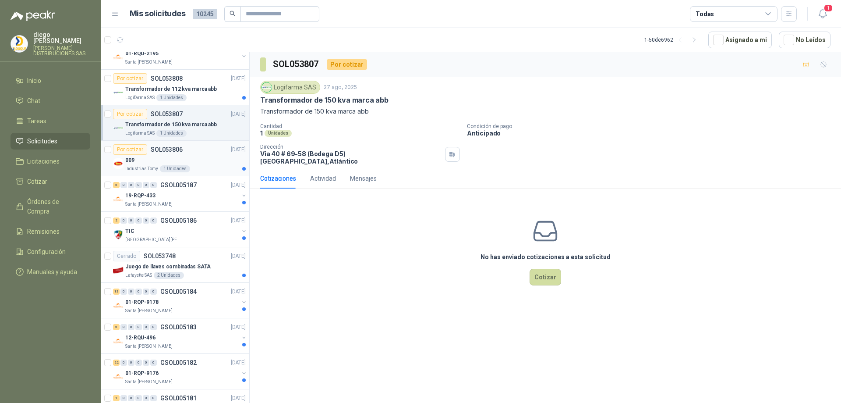
scroll to position [1440, 0]
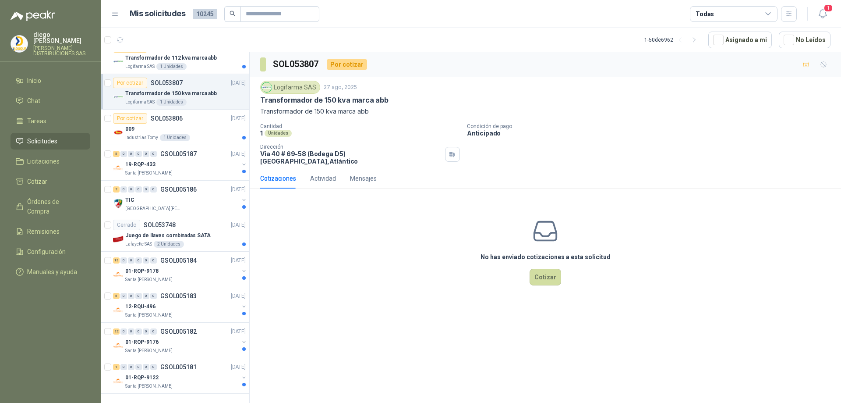
click at [771, 10] on icon at bounding box center [768, 14] width 8 height 8
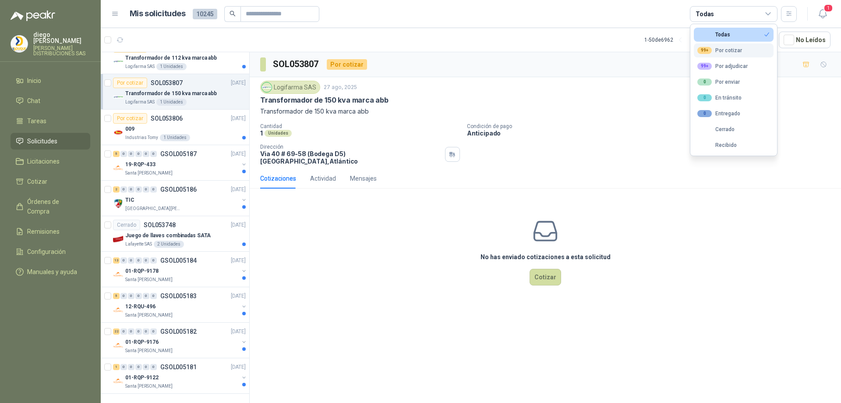
click at [744, 57] on button "99+ Por cotizar" at bounding box center [734, 50] width 80 height 14
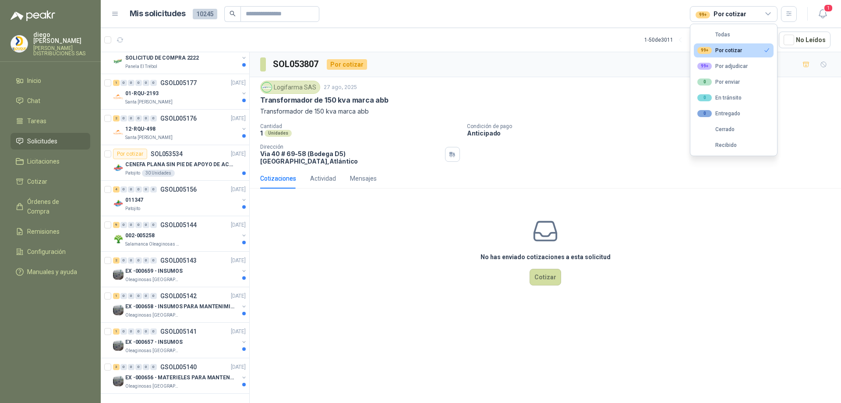
scroll to position [1085, 0]
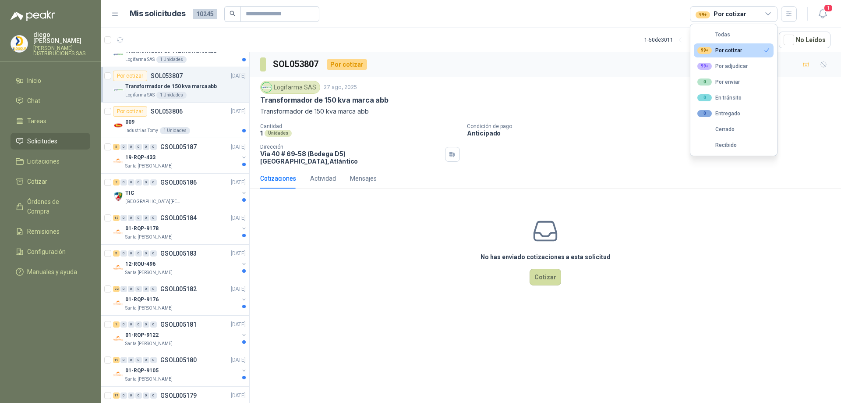
click at [496, 67] on div "SOL053807 Por cotizar" at bounding box center [545, 64] width 591 height 25
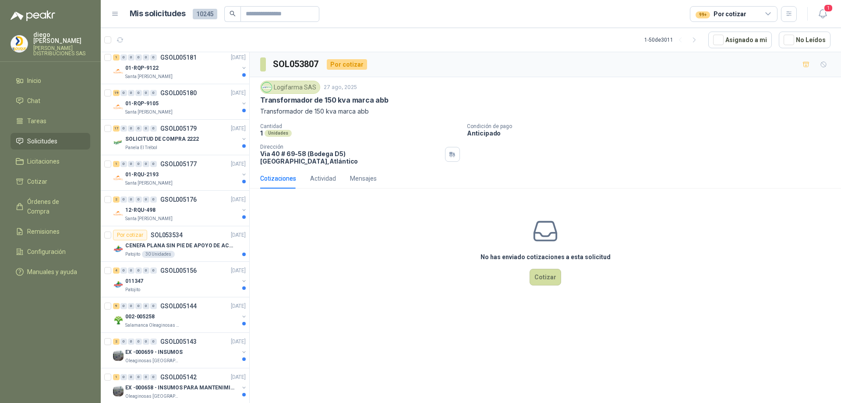
scroll to position [1404, 0]
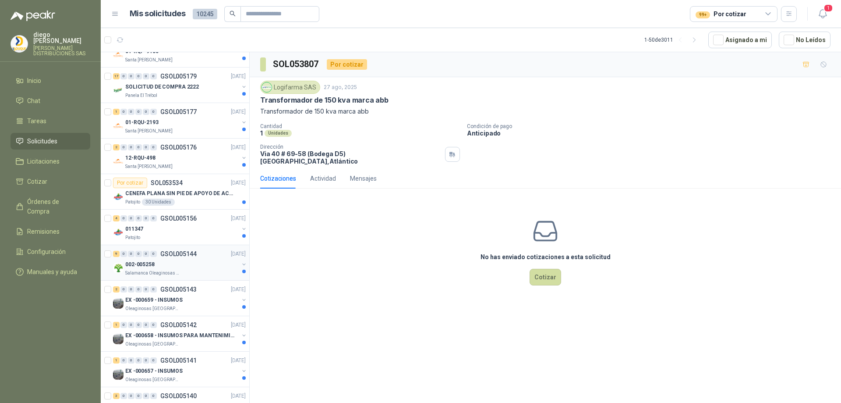
click at [168, 271] on p "Salamanca Oleaginosas SAS" at bounding box center [152, 272] width 55 height 7
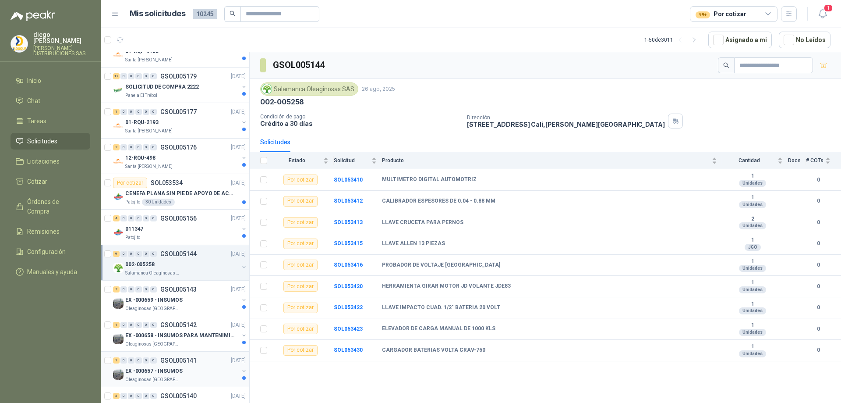
click at [151, 370] on p "EX -000657 - INSUMOS" at bounding box center [153, 371] width 57 height 8
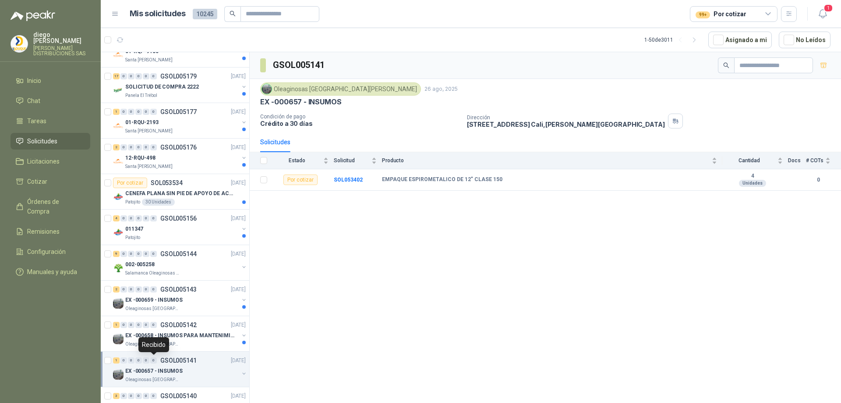
click at [160, 338] on div "Recibido" at bounding box center [153, 344] width 31 height 15
click at [192, 336] on p "EX -000658 - INSUMOS PARA MANTENIMIENTO MECANICO" at bounding box center [179, 335] width 109 height 8
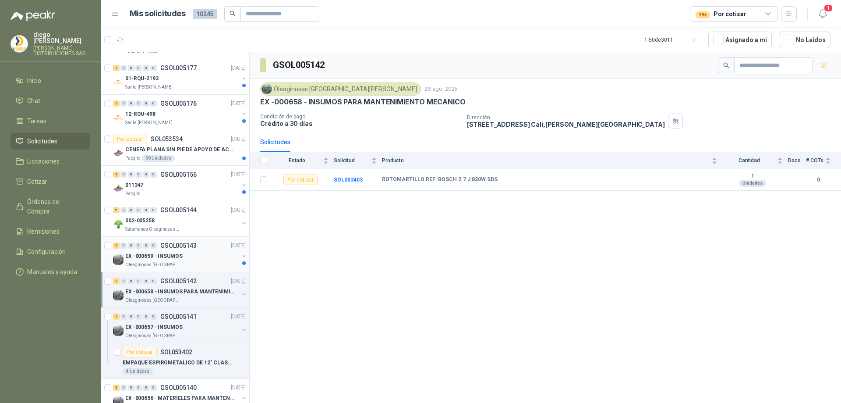
scroll to position [1475, 0]
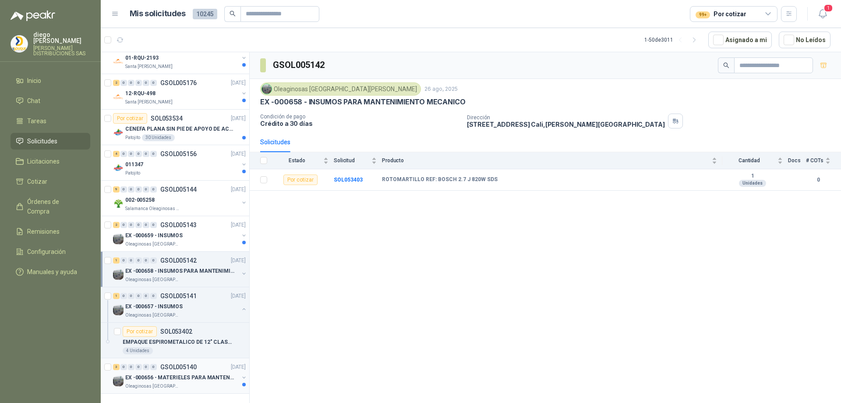
click at [191, 382] on div "Oleaginosas [GEOGRAPHIC_DATA][PERSON_NAME]" at bounding box center [181, 385] width 113 height 7
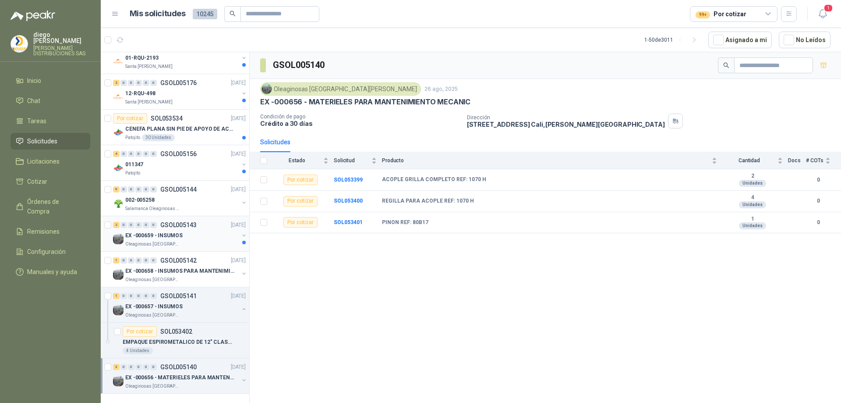
click at [151, 231] on p "EX -000659 - INSUMOS" at bounding box center [153, 235] width 57 height 8
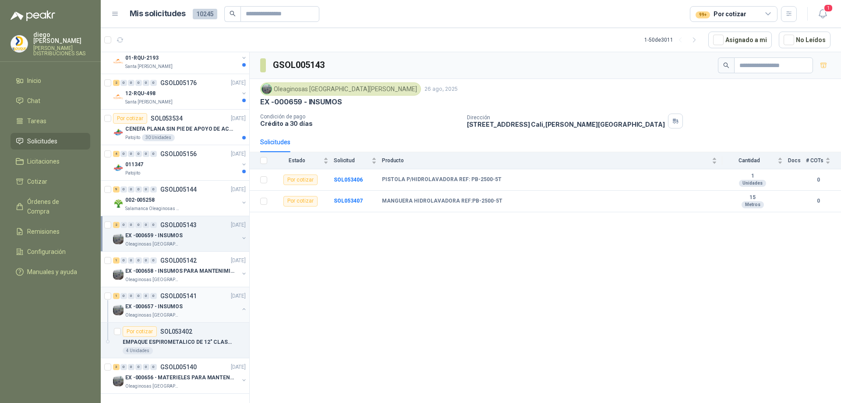
click at [161, 302] on p "EX -000657 - INSUMOS" at bounding box center [153, 306] width 57 height 8
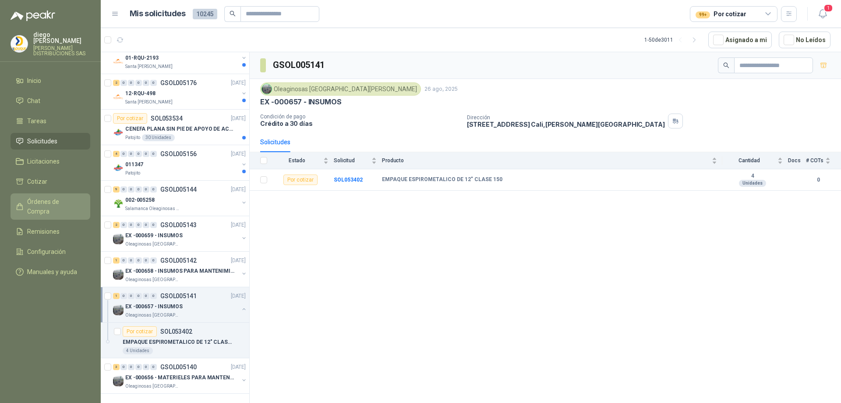
click at [57, 193] on link "Órdenes de Compra" at bounding box center [51, 206] width 80 height 26
